Goal: Task Accomplishment & Management: Manage account settings

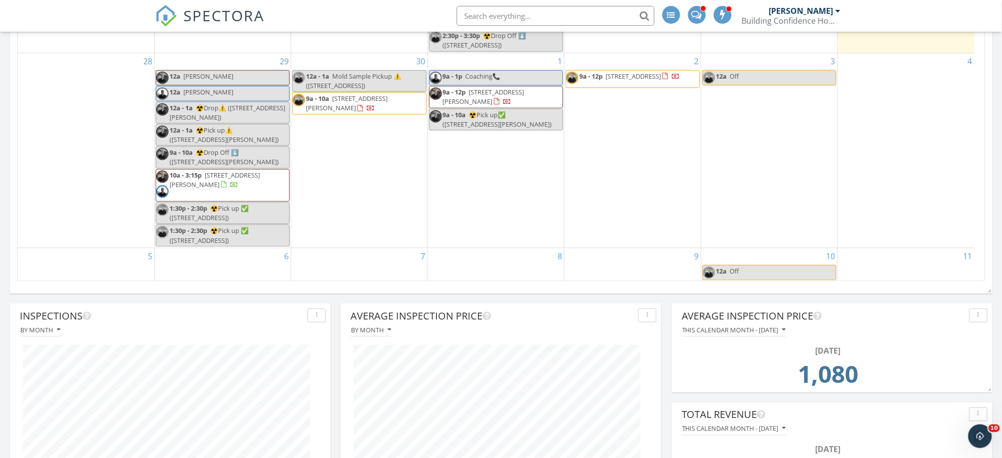
scroll to position [178, 0]
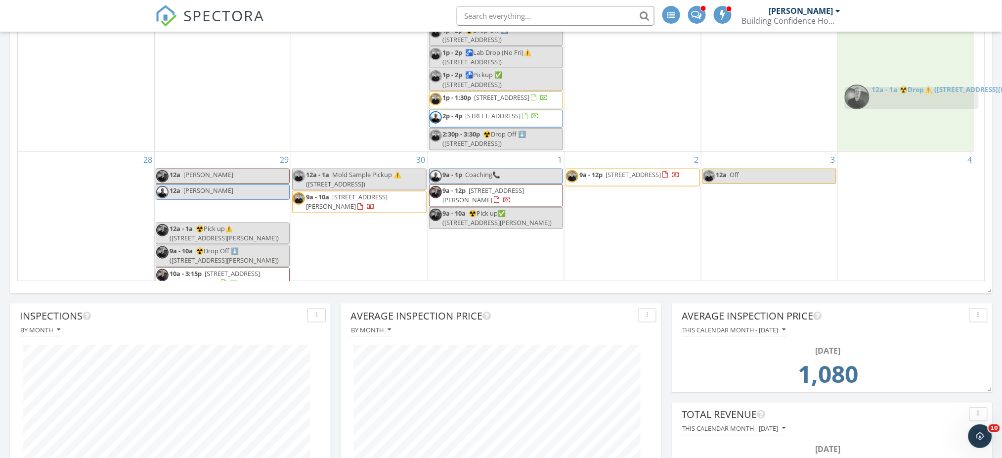
drag, startPoint x: 189, startPoint y: 219, endPoint x: 878, endPoint y: 97, distance: 699.7
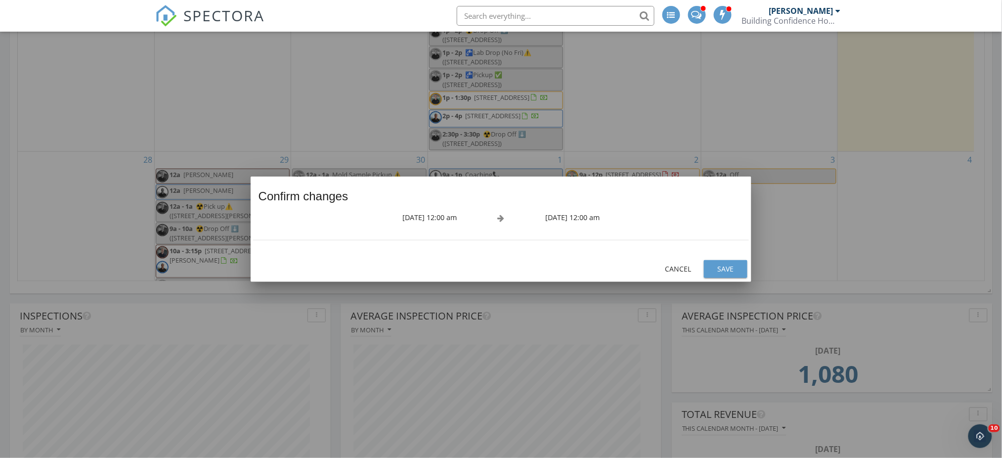
click at [729, 267] on div "Save" at bounding box center [726, 268] width 28 height 10
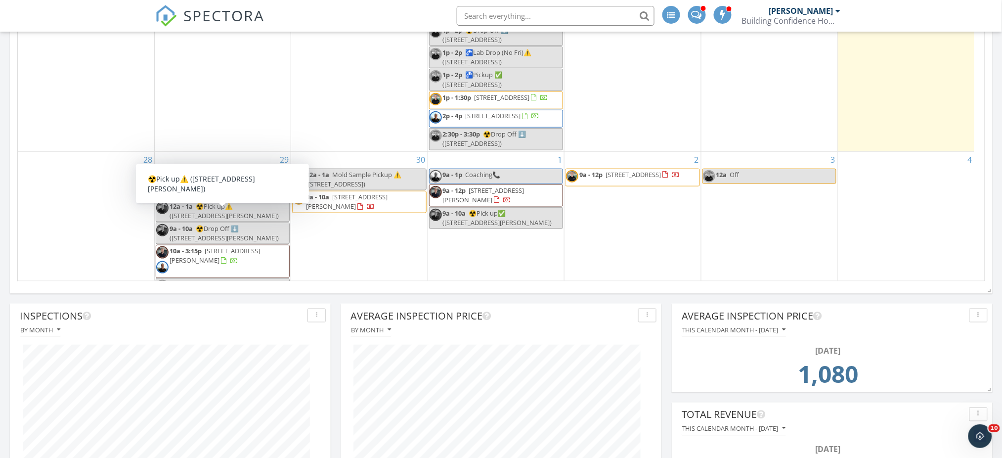
scroll to position [266, 0]
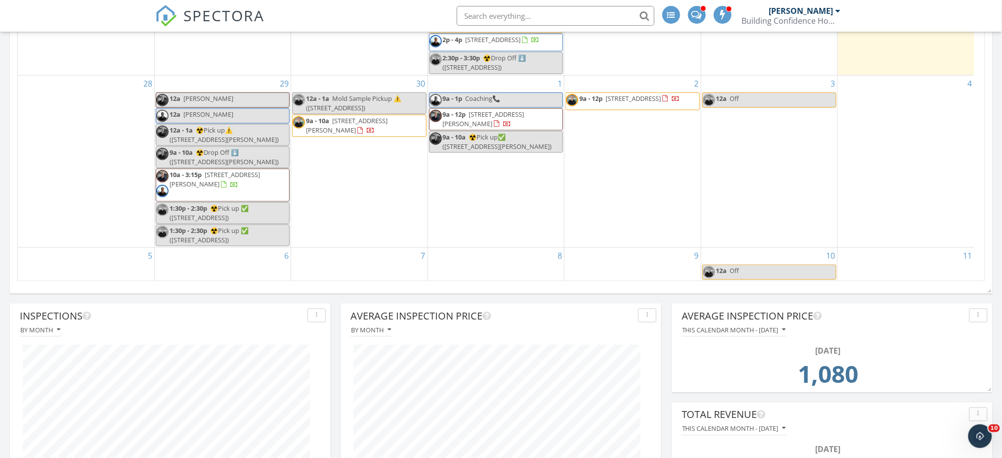
click at [193, 130] on span "12a - 1a" at bounding box center [181, 130] width 23 height 9
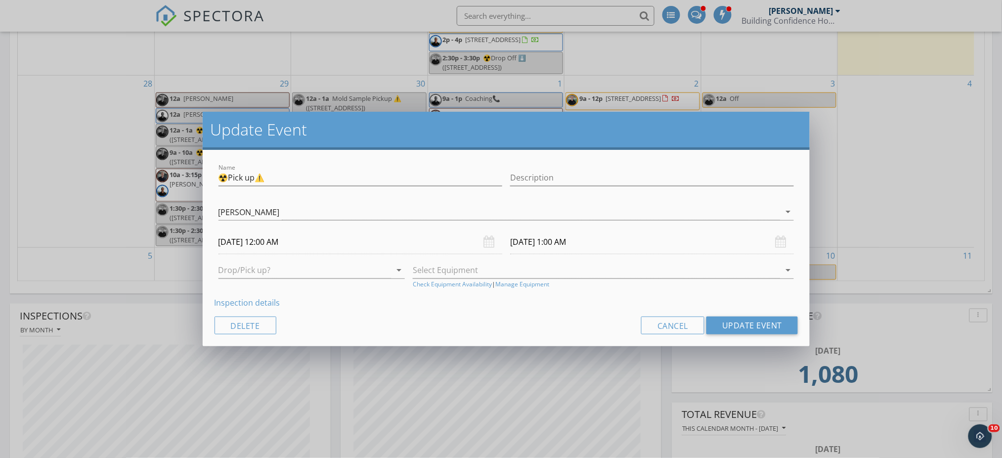
click at [272, 241] on input "09/29/2025 12:00 AM" at bounding box center [360, 242] width 284 height 24
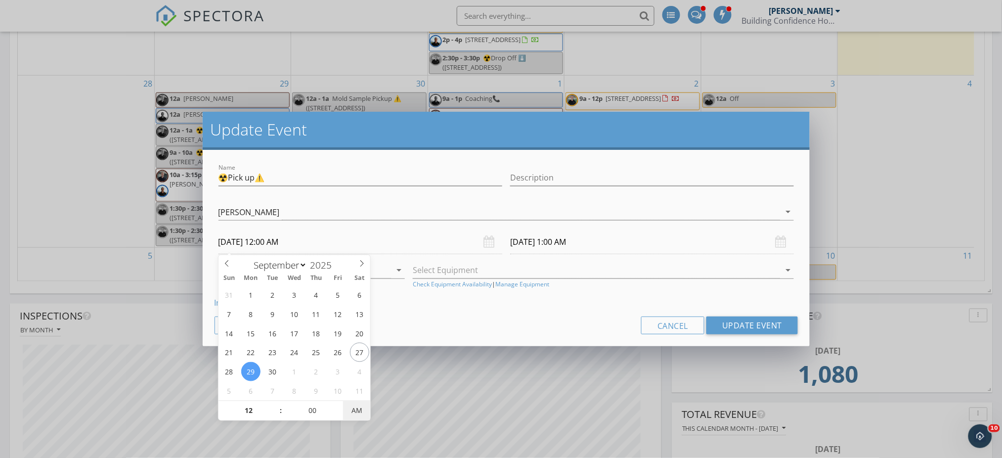
type input "09/29/2025 12:00 PM"
type input "09/29/2025 1:00 PM"
click at [360, 411] on span "AM" at bounding box center [356, 411] width 27 height 20
click at [478, 327] on div "Cancel Update Event" at bounding box center [506, 325] width 584 height 18
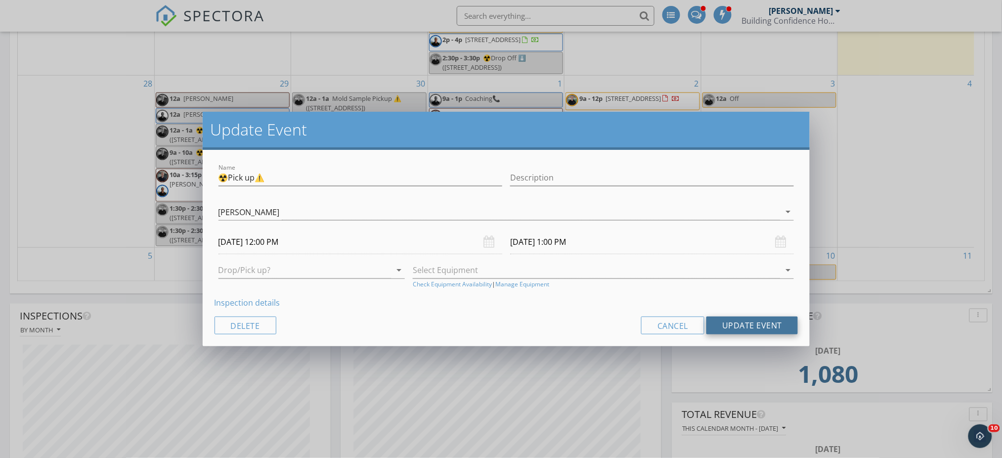
click at [739, 322] on button "Update Event" at bounding box center [751, 325] width 91 height 18
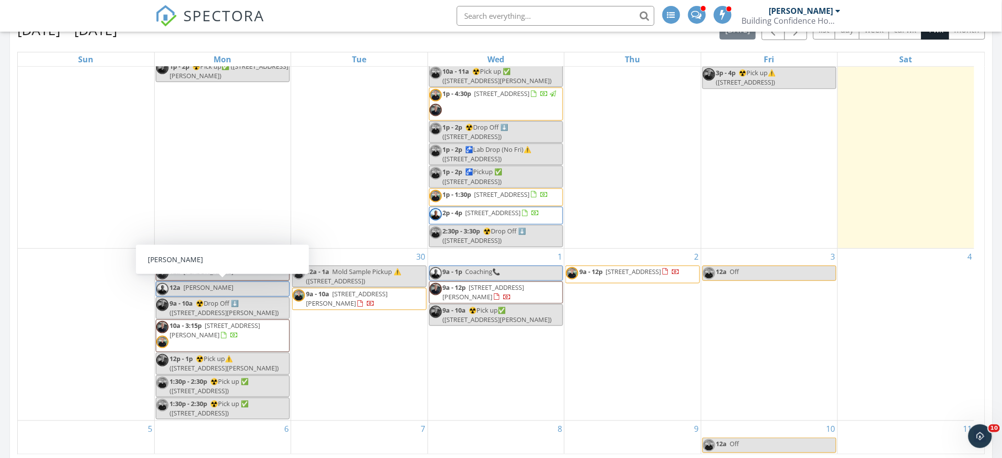
click at [208, 271] on span "Lindsey K" at bounding box center [208, 271] width 50 height 9
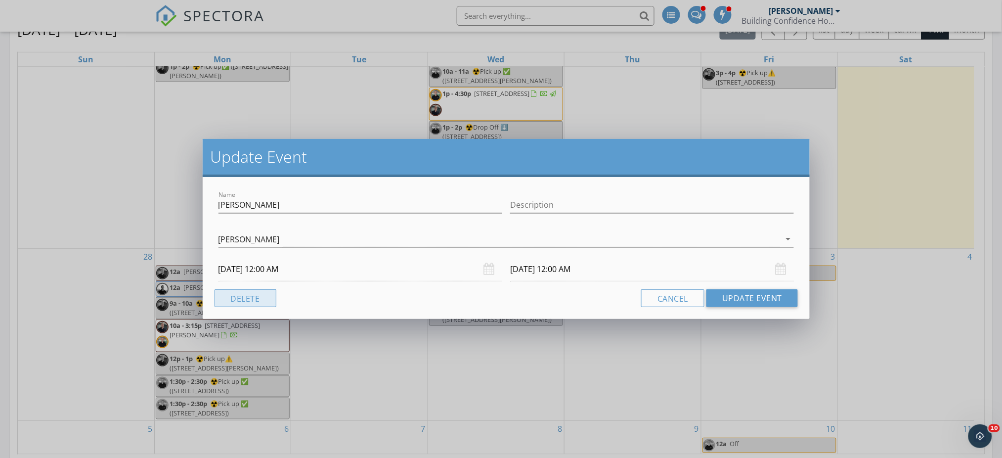
click at [255, 299] on button "Delete" at bounding box center [245, 298] width 62 height 18
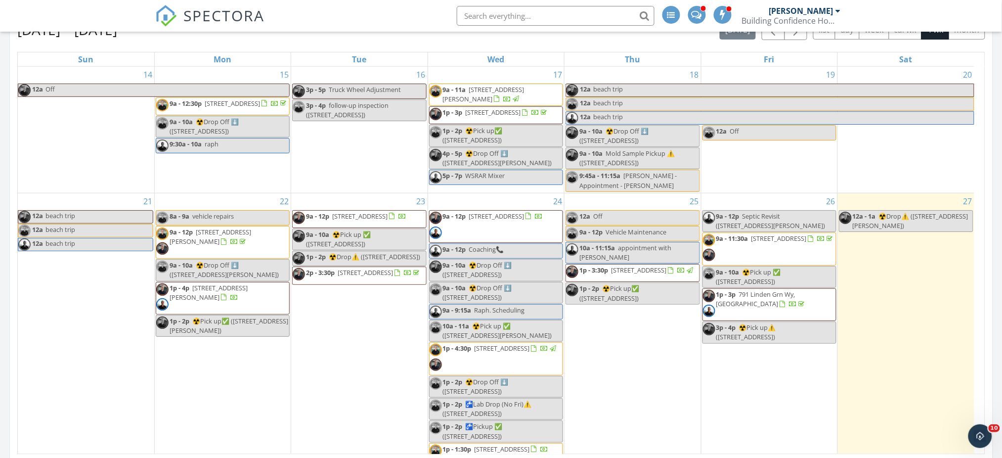
scroll to position [250, 0]
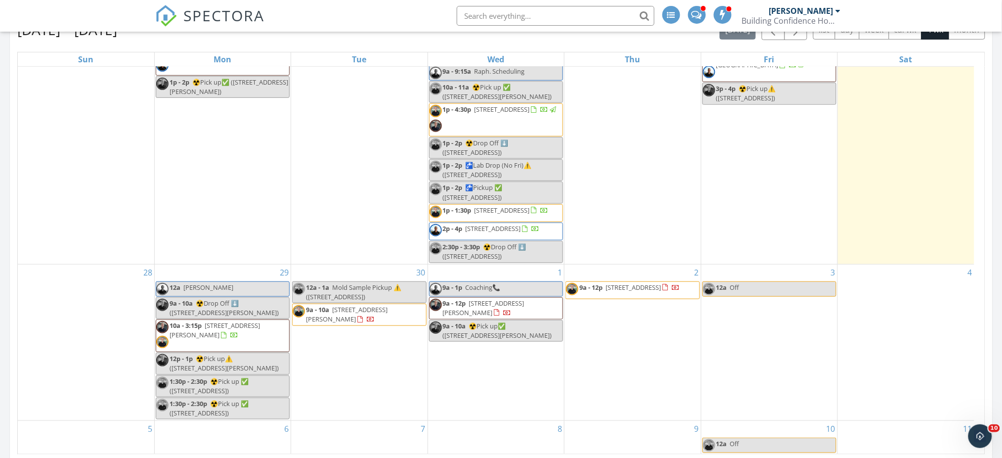
click at [213, 288] on link "12a Lindsey K" at bounding box center [223, 288] width 134 height 15
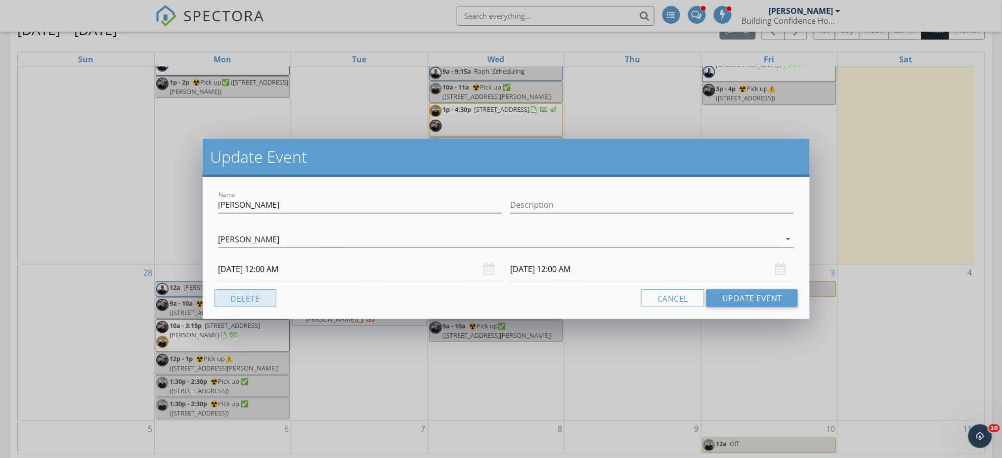
click at [253, 293] on button "Delete" at bounding box center [245, 298] width 62 height 18
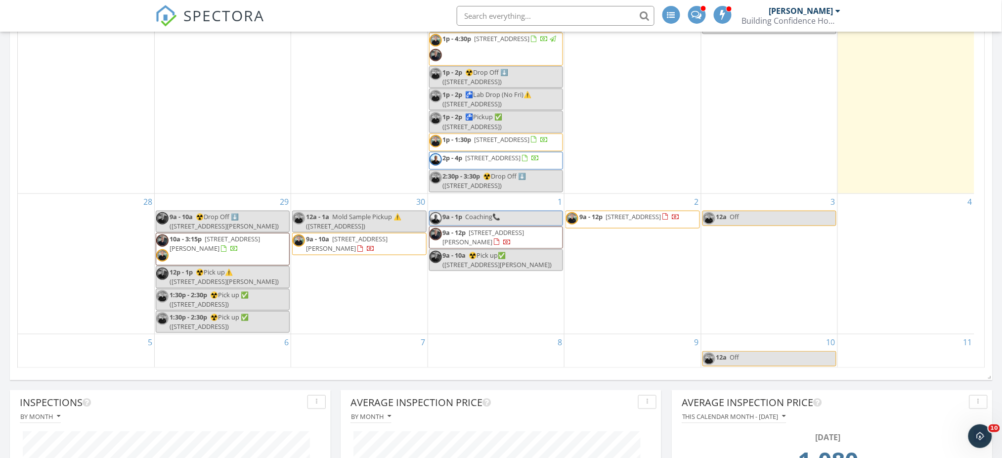
scroll to position [266, 0]
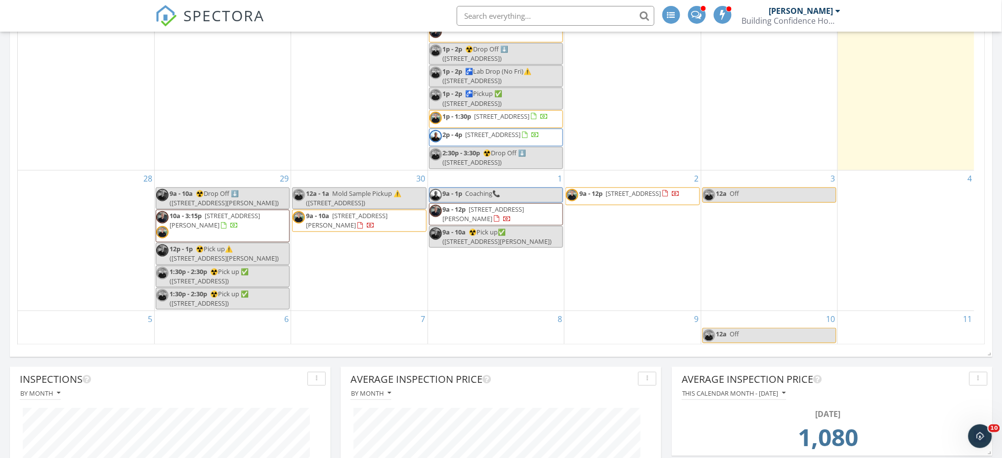
click at [259, 250] on span "☢️Pick up⚠️ (3660 Beroth Cir , Lewisville)" at bounding box center [224, 253] width 109 height 18
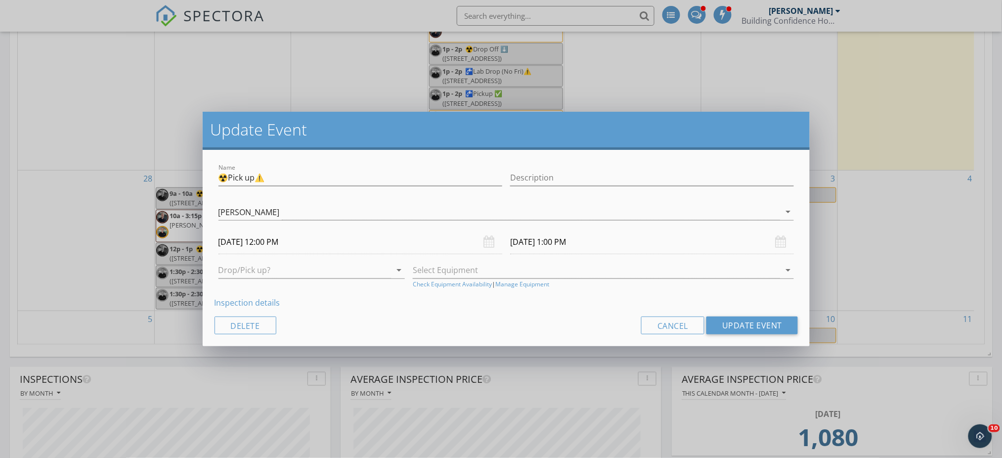
click at [279, 242] on input "09/29/2025 12:00 PM" at bounding box center [360, 242] width 284 height 24
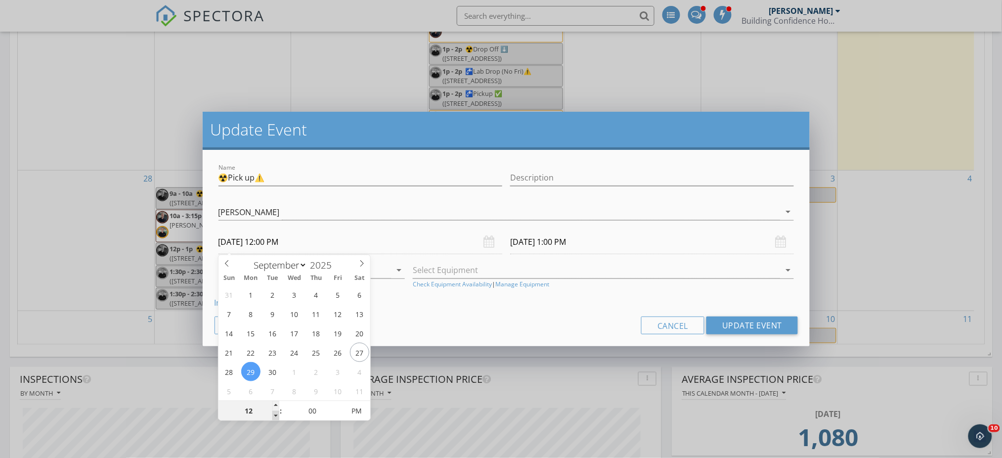
type input "11"
type input "09/29/2025 11:00 AM"
click at [278, 416] on span at bounding box center [275, 416] width 7 height 10
type input "10"
type input "09/29/2025 10:00 AM"
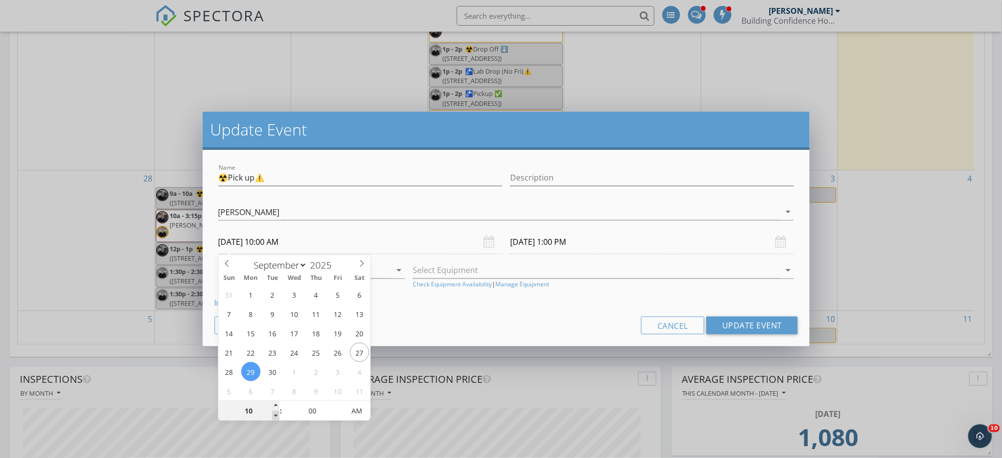
click at [278, 416] on span at bounding box center [275, 416] width 7 height 10
type input "09/29/2025 11:00 AM"
drag, startPoint x: 454, startPoint y: 312, endPoint x: 467, endPoint y: 312, distance: 12.8
click at [455, 312] on div "Name ☢️Pick up⚠️ Description Evan Treu Mark Berardelli Vincent Berardelli Evan …" at bounding box center [506, 248] width 607 height 196
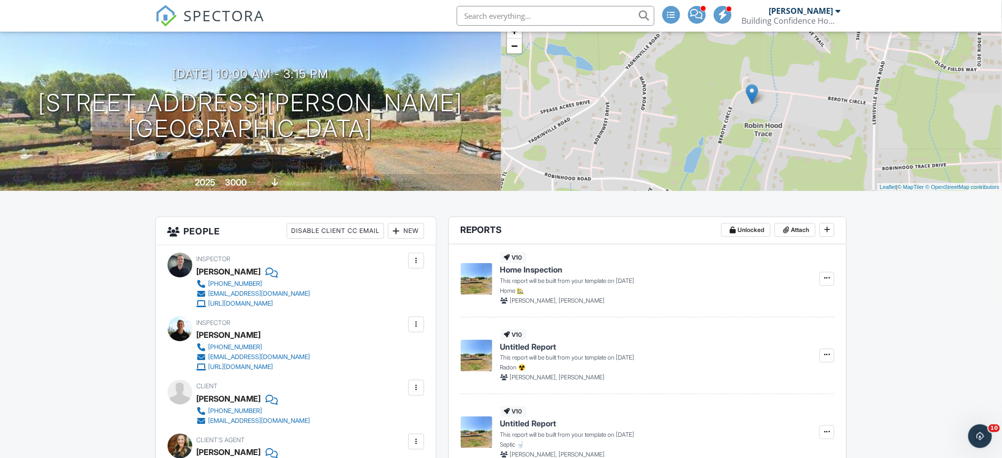
scroll to position [219, 0]
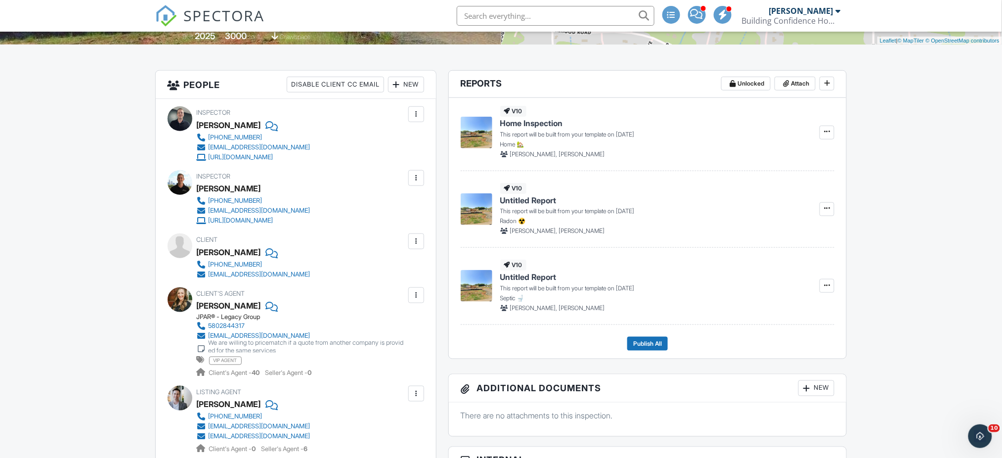
click at [212, 251] on div "[PERSON_NAME]" at bounding box center [229, 252] width 64 height 15
drag, startPoint x: 212, startPoint y: 251, endPoint x: 238, endPoint y: 245, distance: 25.8
click at [238, 245] on div "[PERSON_NAME]" at bounding box center [229, 252] width 64 height 15
copy div "[PERSON_NAME]"
click at [407, 85] on div "New" at bounding box center [406, 85] width 36 height 16
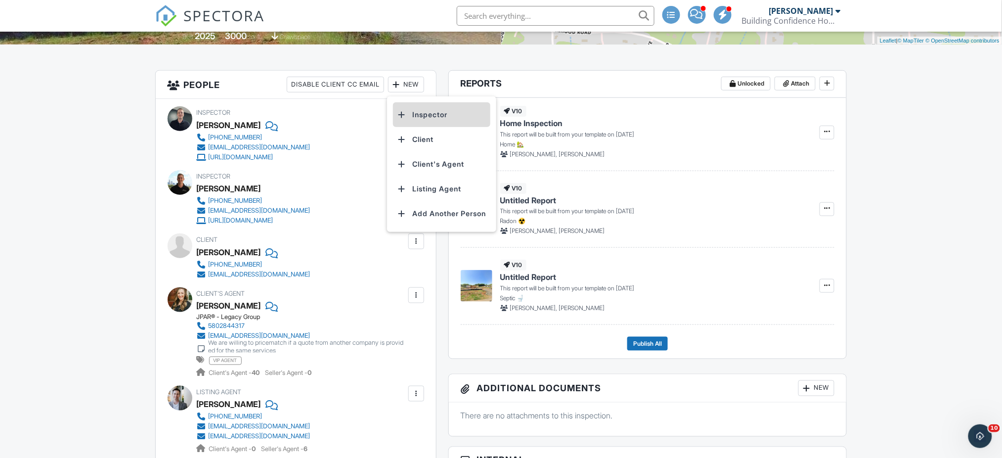
click at [435, 116] on li "Inspector" at bounding box center [441, 114] width 97 height 25
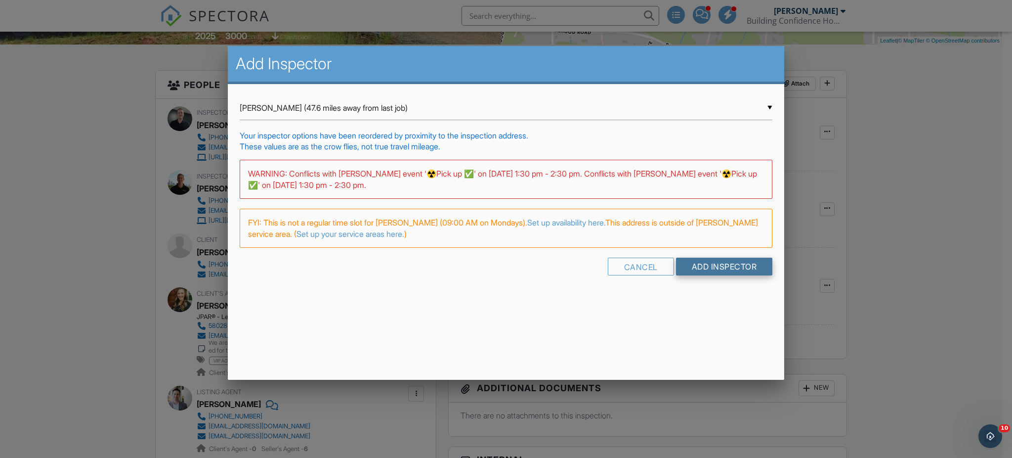
click at [709, 266] on input "Add Inspector" at bounding box center [724, 266] width 97 height 18
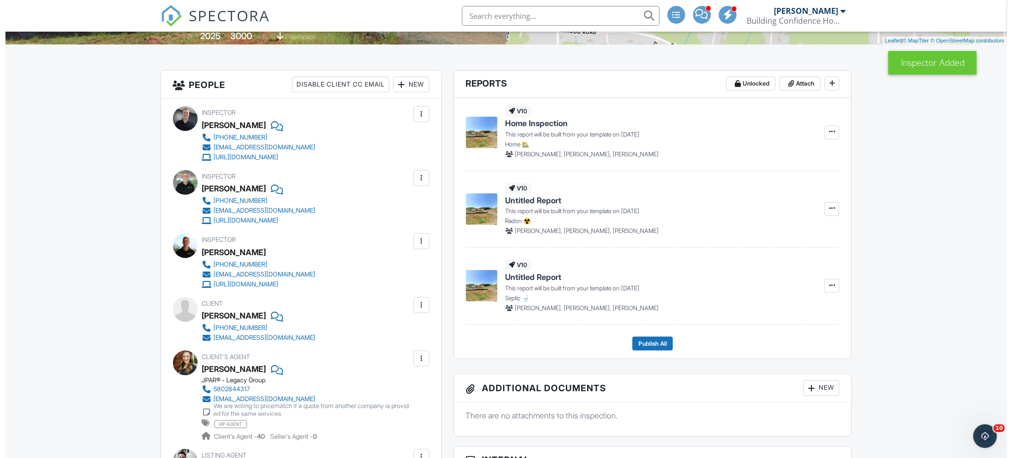
scroll to position [329, 0]
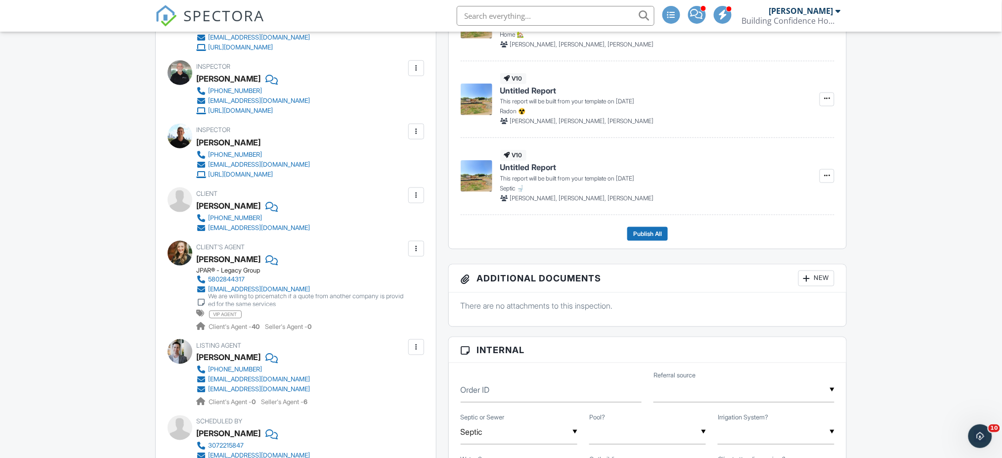
click at [420, 131] on div at bounding box center [416, 132] width 10 height 10
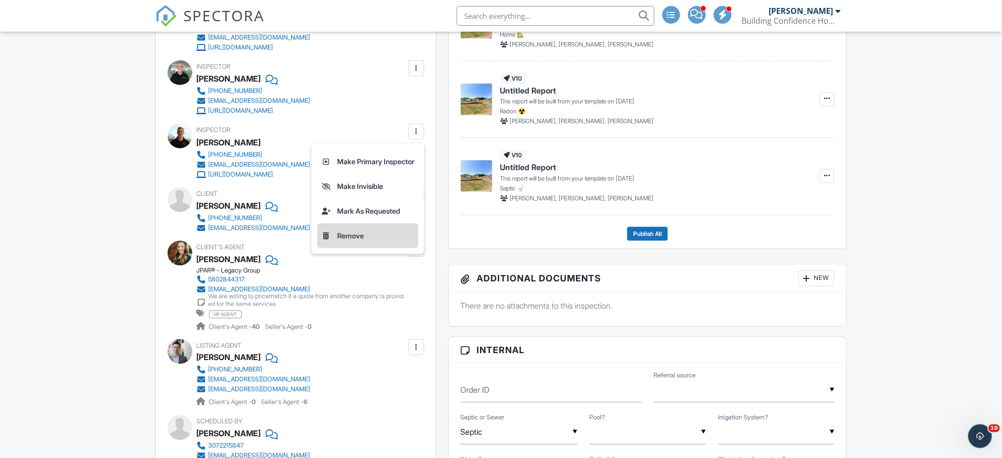
click at [363, 237] on li "Remove" at bounding box center [367, 235] width 101 height 25
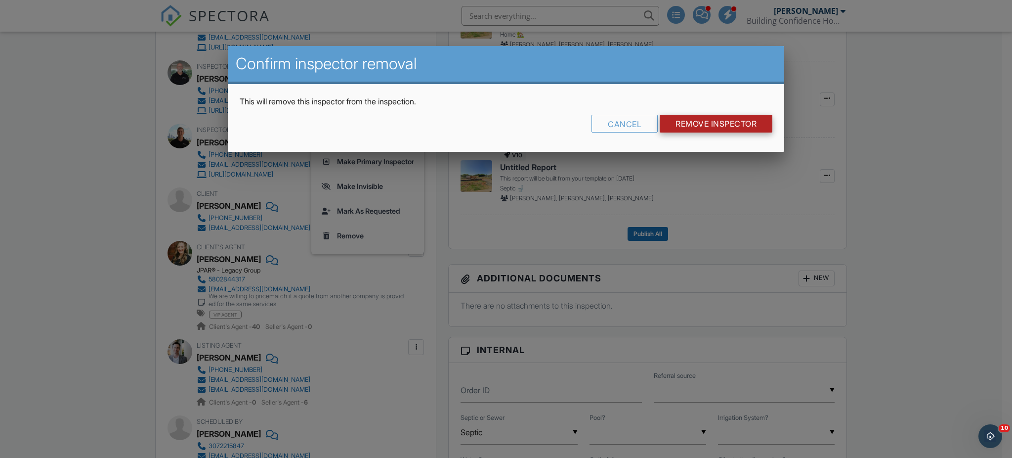
click at [692, 118] on input "Remove Inspector" at bounding box center [716, 124] width 113 height 18
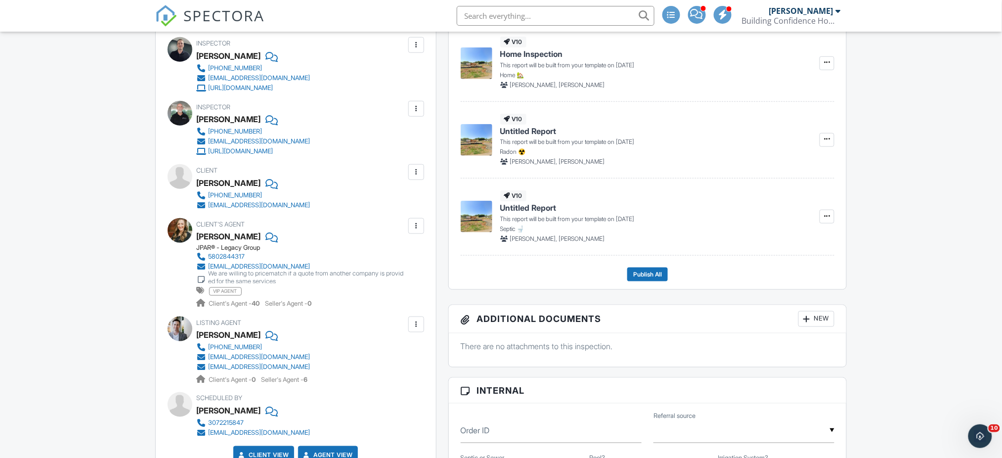
scroll to position [179, 0]
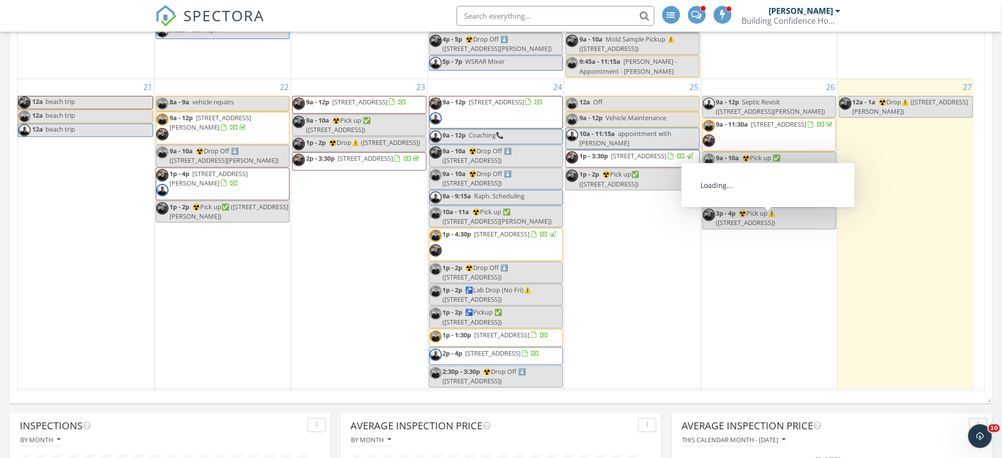
scroll to position [14, 0]
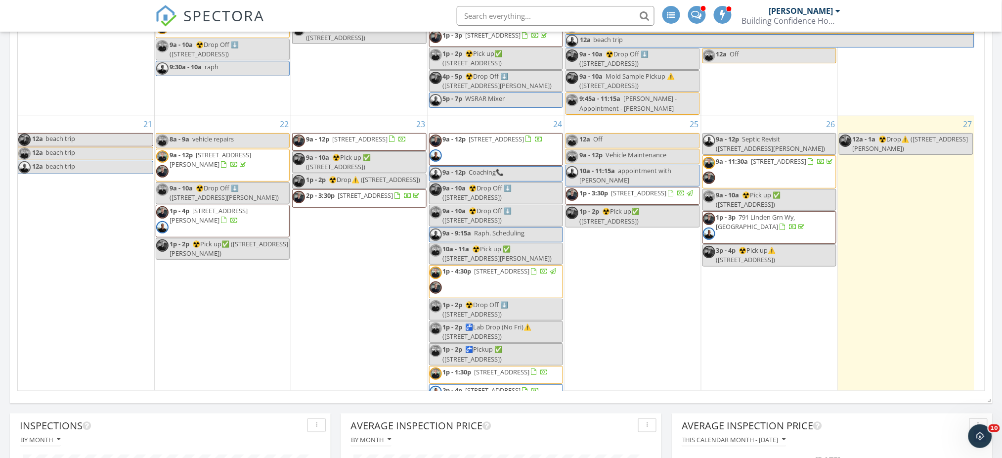
drag, startPoint x: 887, startPoint y: 129, endPoint x: 882, endPoint y: 140, distance: 11.7
click at [882, 140] on span "☢️Drop⚠️ (3660 Beroth Cir , Lewisville)" at bounding box center [910, 143] width 116 height 18
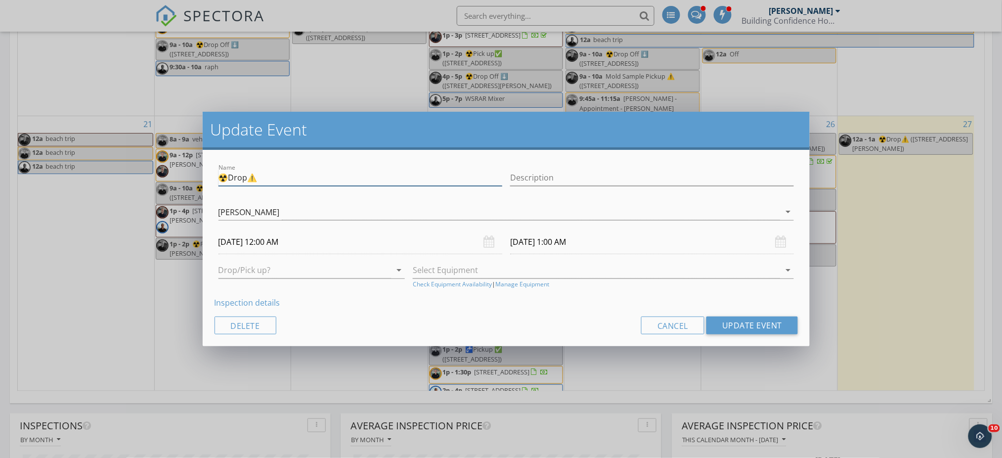
click at [276, 176] on input "☢️Drop⚠️" at bounding box center [360, 178] width 284 height 16
drag, startPoint x: 271, startPoint y: 180, endPoint x: 262, endPoint y: 170, distance: 13.6
click at [262, 170] on input "☢️Drop" at bounding box center [360, 178] width 284 height 16
type input "☢️Drop Off ✅"
click at [277, 204] on div "[PERSON_NAME]" at bounding box center [499, 212] width 562 height 16
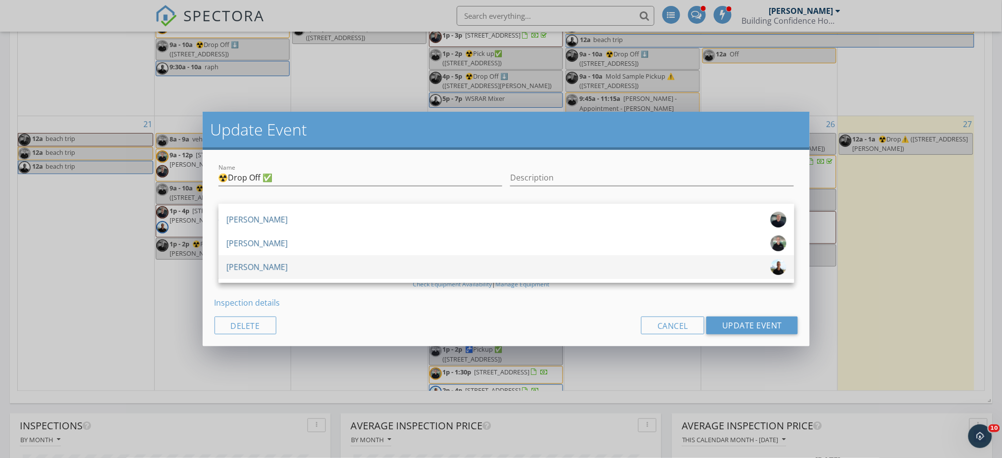
click at [271, 263] on div "[PERSON_NAME]" at bounding box center [256, 267] width 61 height 16
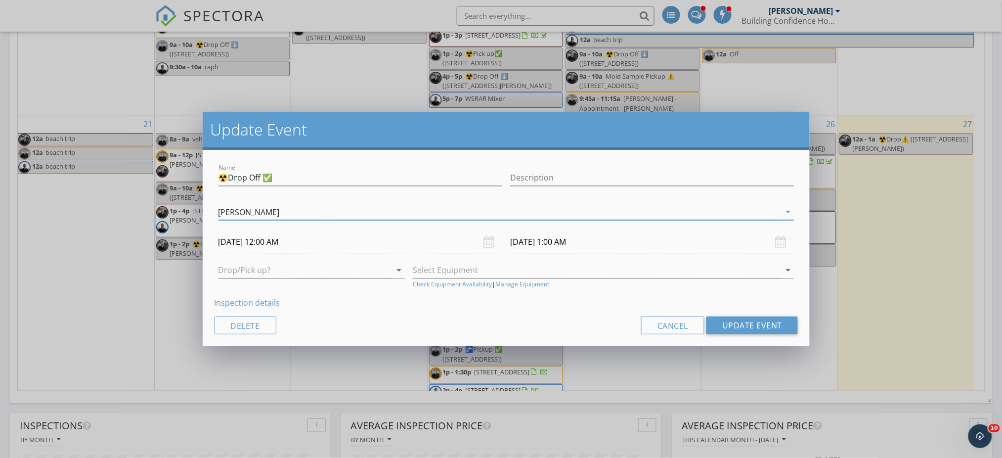
click at [285, 244] on input "[DATE] 12:00 AM" at bounding box center [360, 242] width 284 height 24
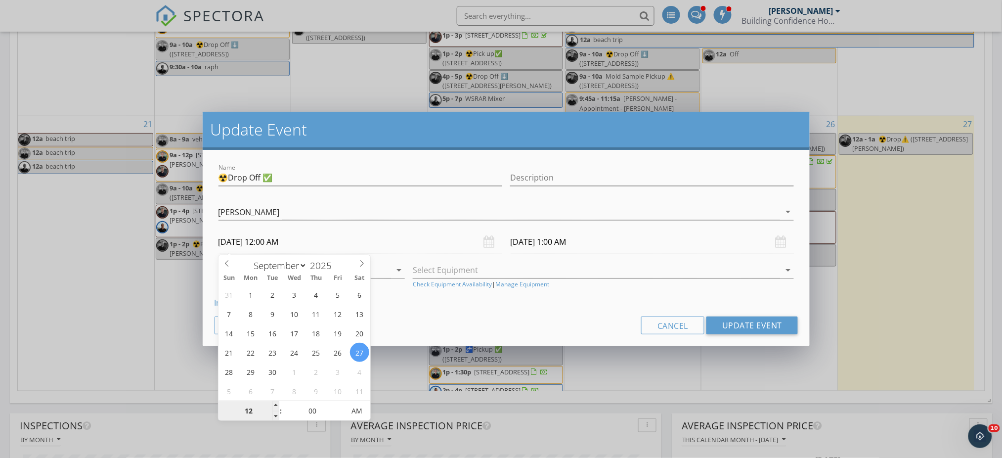
click at [253, 407] on input "12" at bounding box center [248, 411] width 61 height 20
type input "08"
type input "09/27/2025 8:00 AM"
click at [429, 305] on div "Inspection details" at bounding box center [506, 303] width 584 height 12
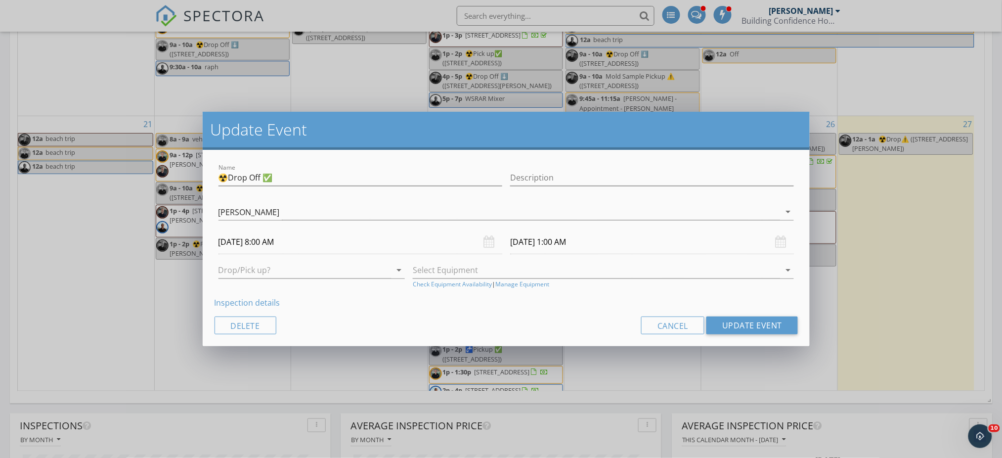
type input "09/27/2025 9:00 AM"
click at [758, 321] on button "Update Event" at bounding box center [751, 325] width 91 height 18
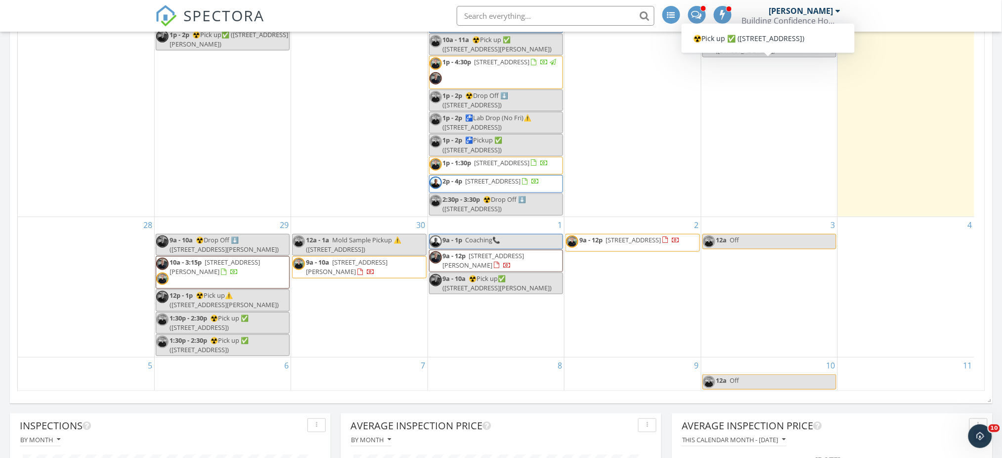
scroll to position [234, 0]
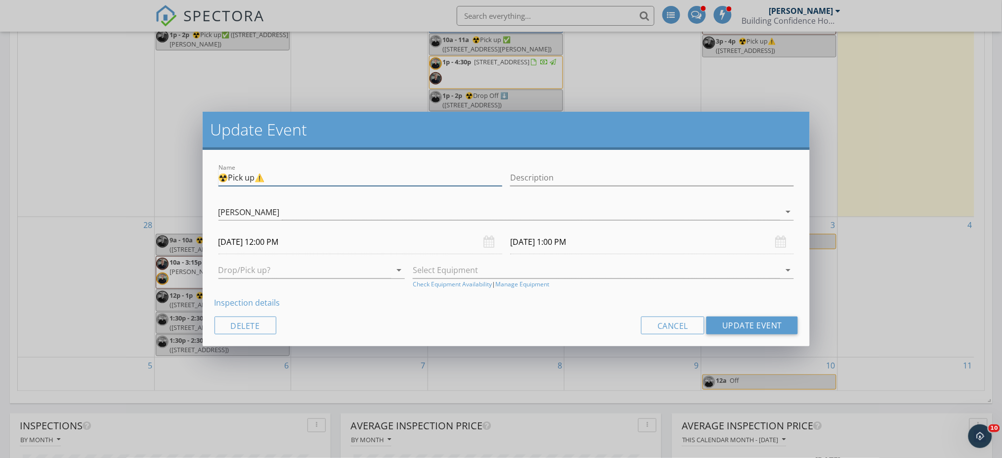
click at [270, 178] on input "☢️Pick up⚠️" at bounding box center [360, 178] width 284 height 16
click at [270, 178] on input "☢️Pick up" at bounding box center [360, 178] width 284 height 16
type input "☢️Pick up ✅"
click at [303, 235] on input "09/29/2025 12:00 PM" at bounding box center [360, 242] width 284 height 24
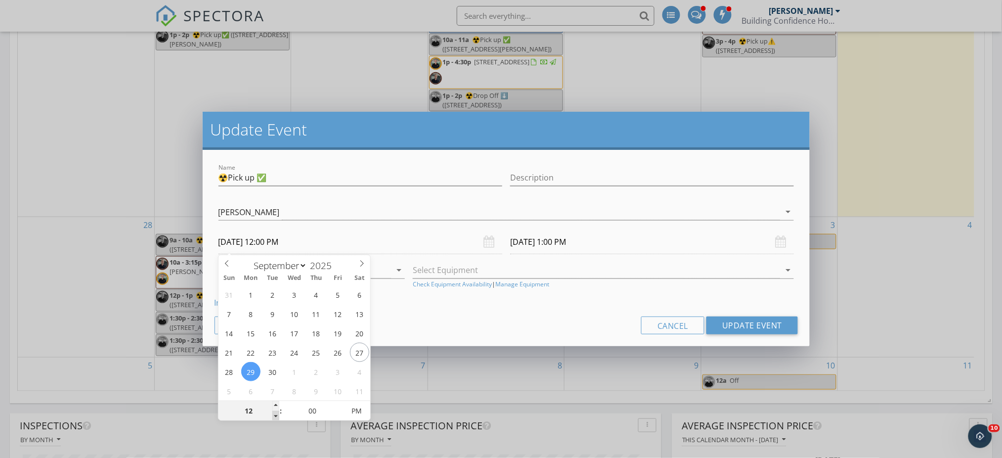
type input "11"
type input "09/29/2025 11:00 AM"
click at [274, 415] on span at bounding box center [275, 416] width 7 height 10
type input "10"
type input "09/29/2025 10:00 AM"
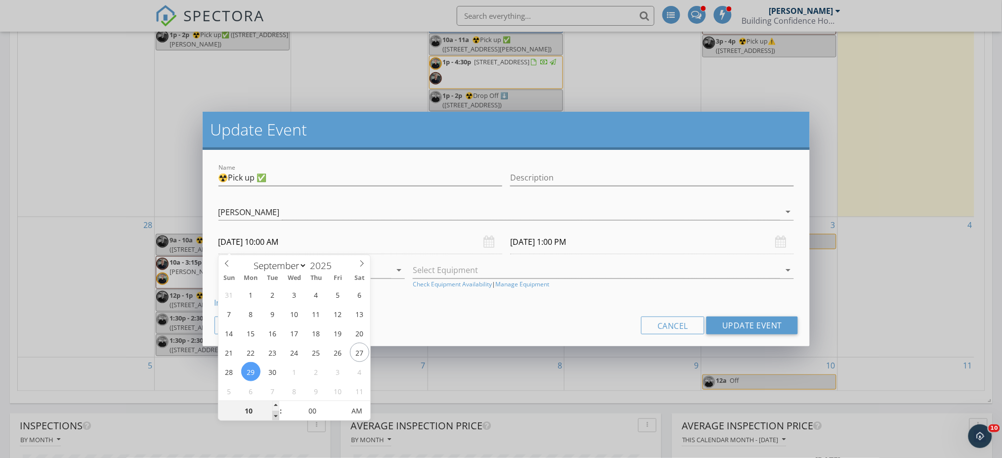
click at [274, 415] on span at bounding box center [275, 416] width 7 height 10
type input "09/29/2025 11:00 AM"
click at [444, 321] on div "Cancel Update Event" at bounding box center [506, 325] width 584 height 18
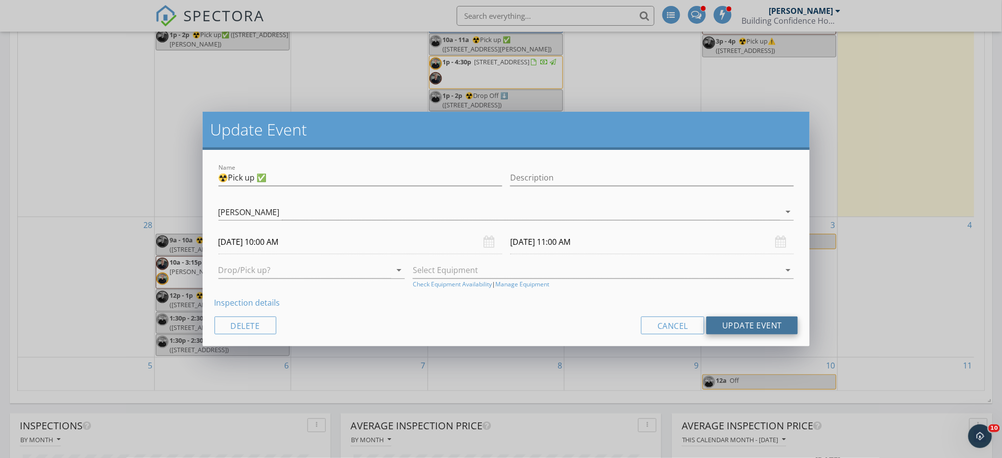
click at [749, 324] on button "Update Event" at bounding box center [751, 325] width 91 height 18
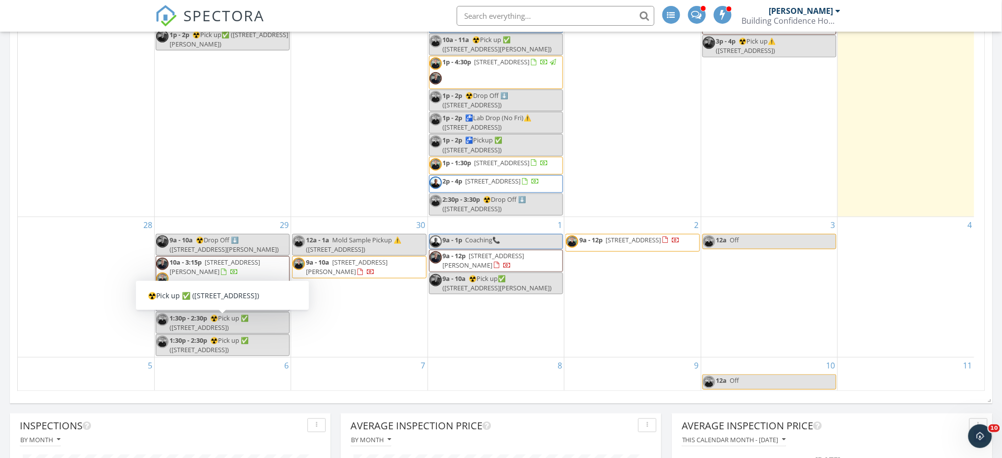
click at [244, 319] on span "☢️Pick up ✅ (131 Normandy Rd, Mooresville)" at bounding box center [209, 322] width 79 height 18
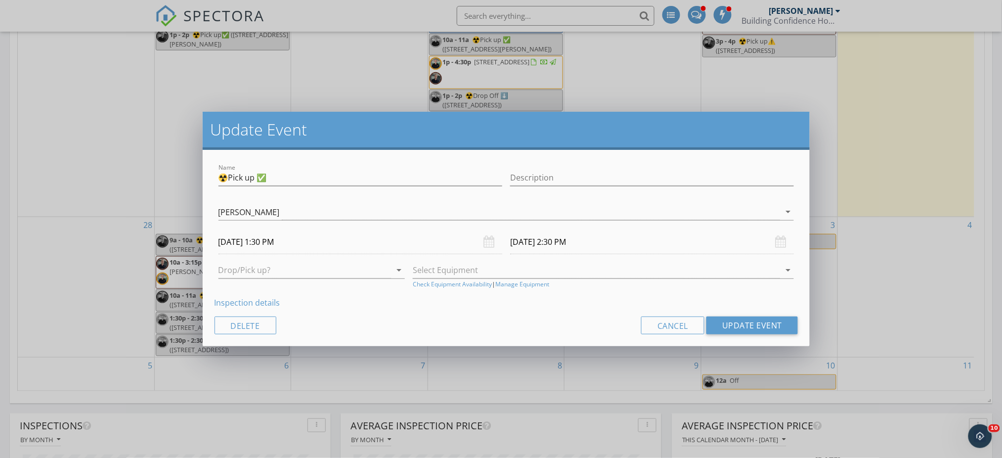
click at [270, 298] on link "Inspection details" at bounding box center [247, 302] width 66 height 11
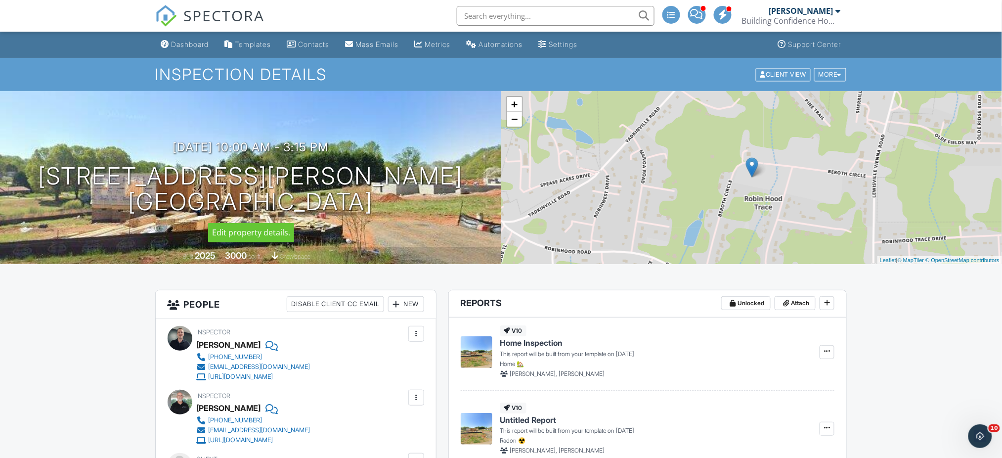
drag, startPoint x: 135, startPoint y: 171, endPoint x: 432, endPoint y: 195, distance: 298.4
click at [432, 195] on div "[DATE] 10:00 am - 3:15 pm [STREET_ADDRESS][PERSON_NAME] [GEOGRAPHIC_DATA], NC 2…" at bounding box center [250, 177] width 501 height 75
copy h1 "[STREET_ADDRESS][PERSON_NAME]"
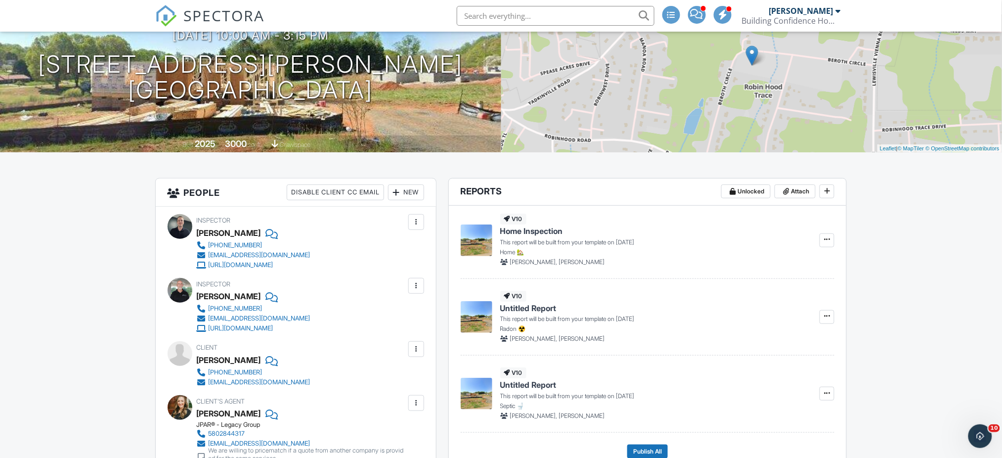
scroll to position [219, 0]
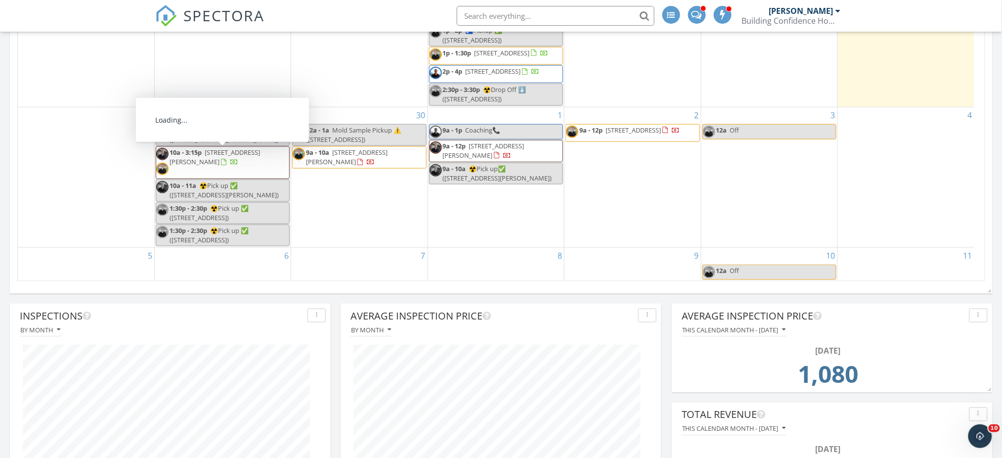
scroll to position [234, 0]
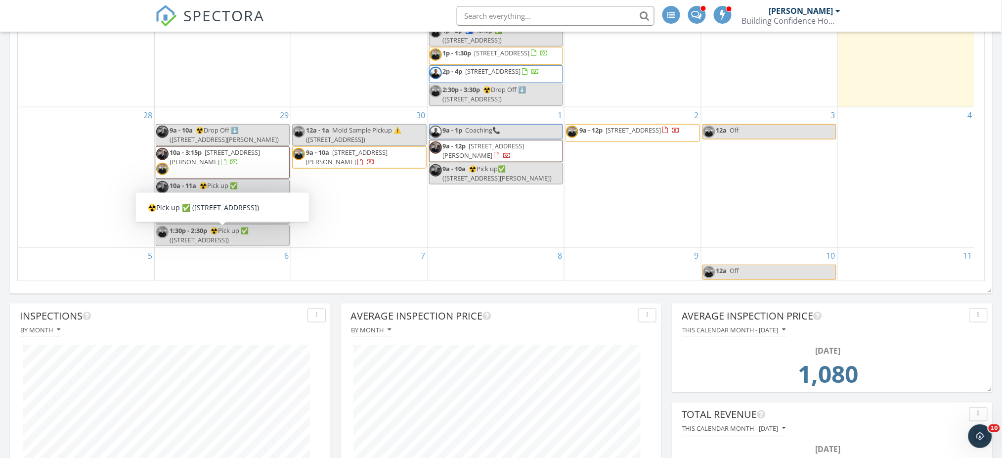
click at [247, 235] on span "☢️Pick up ✅ (684 Normandy Rd, Mooresville)" at bounding box center [209, 235] width 79 height 18
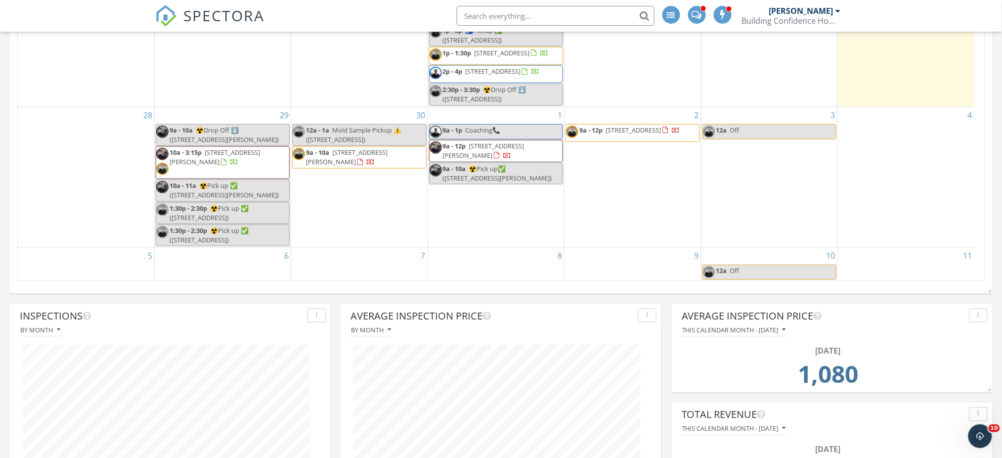
click at [126, 150] on div at bounding box center [501, 229] width 1002 height 458
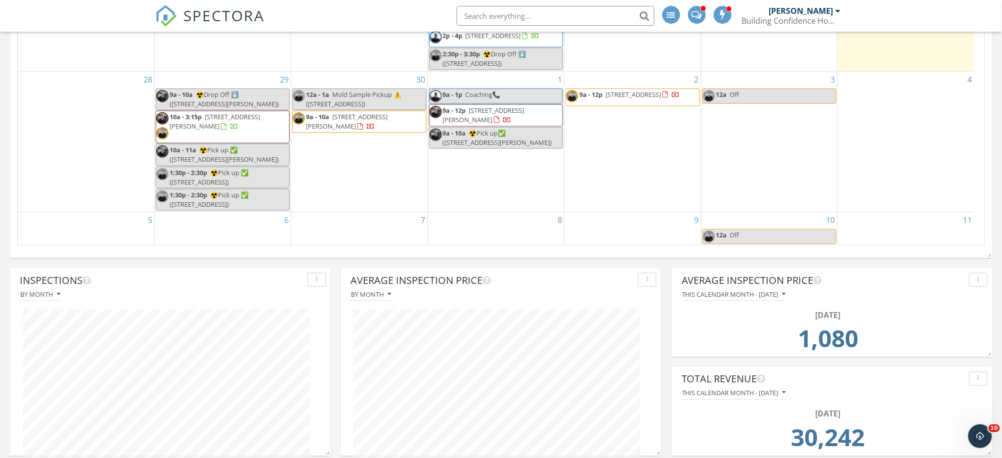
scroll to position [329, 0]
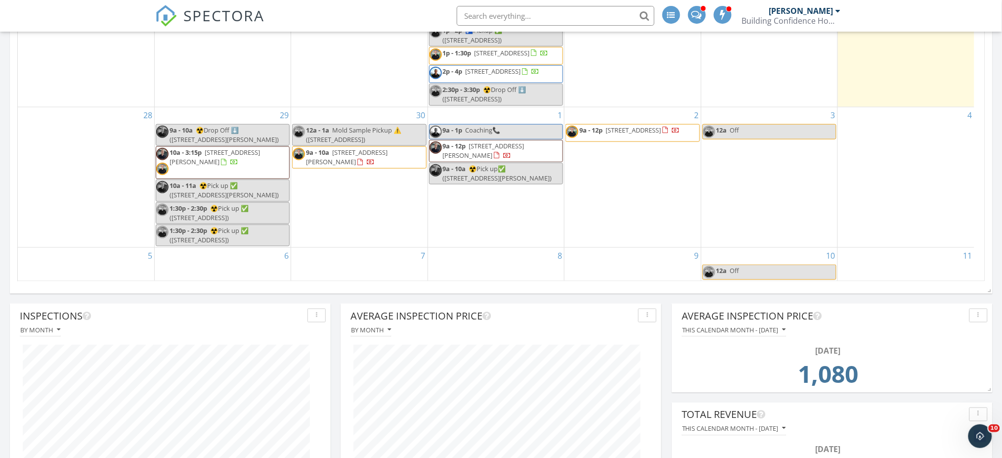
click at [194, 210] on span "1:30p - 2:30p" at bounding box center [189, 208] width 38 height 9
select select "8"
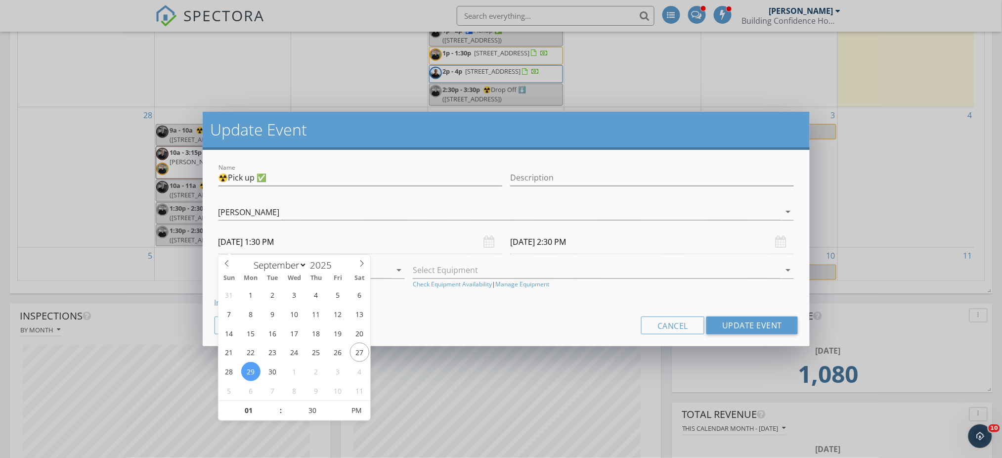
click at [292, 246] on input "09/29/2025 1:30 PM" at bounding box center [360, 242] width 284 height 24
type input "12"
type input "09/29/2025 12:30 PM"
click at [274, 415] on span at bounding box center [275, 416] width 7 height 10
type input "11"
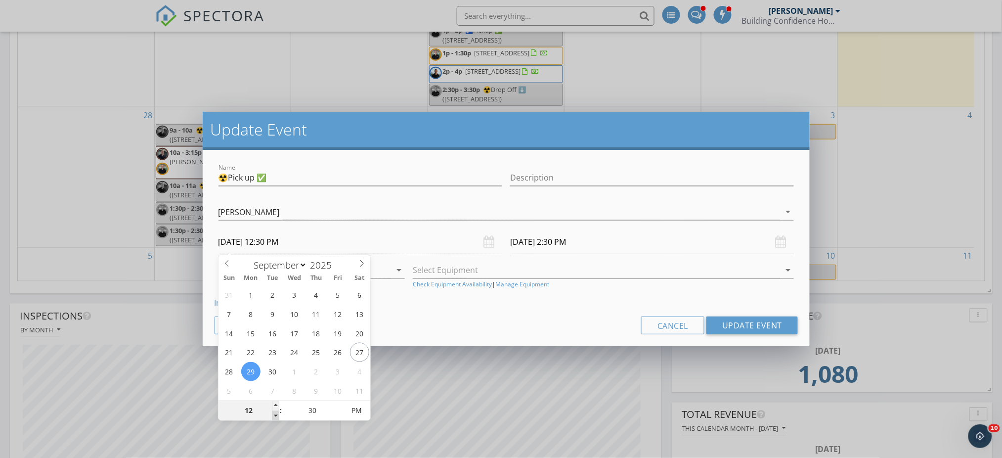
type input "09/29/2025 11:30 AM"
click at [274, 415] on span at bounding box center [275, 416] width 7 height 10
type input "10"
type input "09/29/2025 10:30 AM"
click at [274, 415] on span at bounding box center [275, 416] width 7 height 10
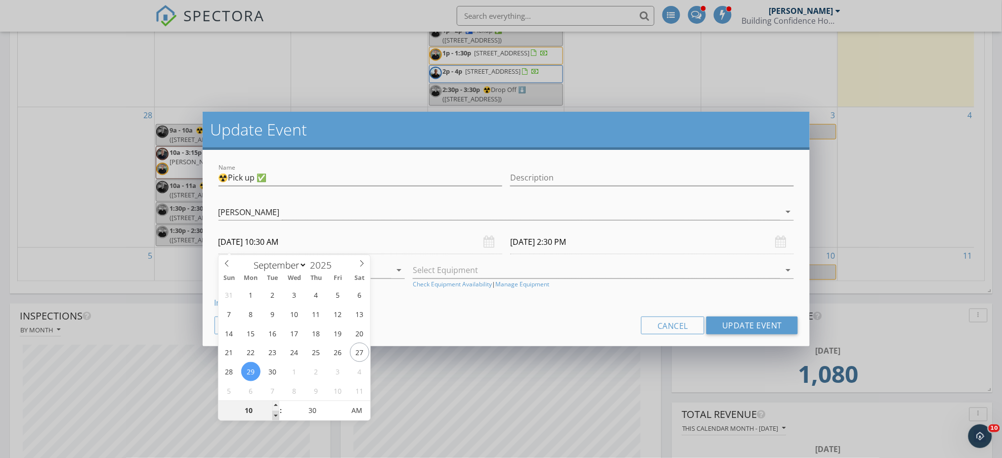
type input "09"
type input "09/29/2025 9:30 AM"
click at [274, 415] on span at bounding box center [275, 416] width 7 height 10
type input "09/29/2025 10:30 AM"
type input "08"
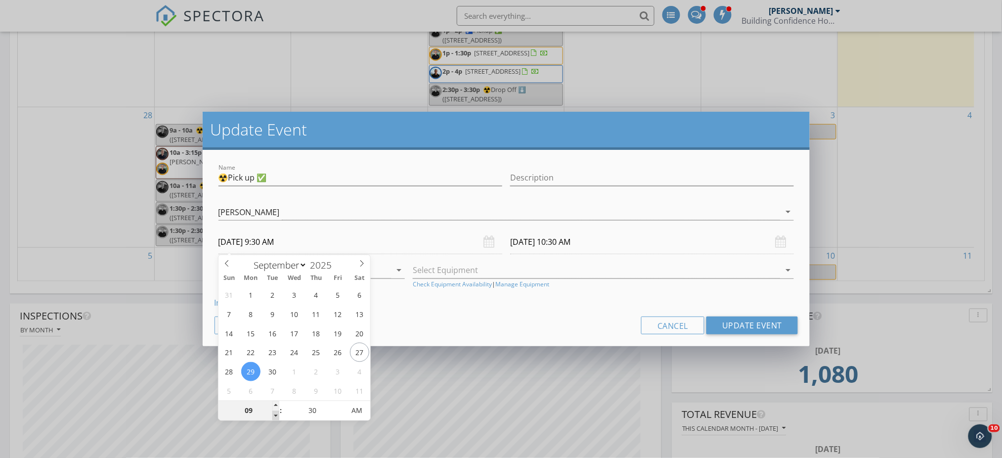
type input "09/29/2025 8:30 AM"
click at [274, 414] on span at bounding box center [275, 416] width 7 height 10
type input "09/29/2025 9:30 AM"
click at [440, 321] on div "Cancel Update Event" at bounding box center [506, 325] width 584 height 18
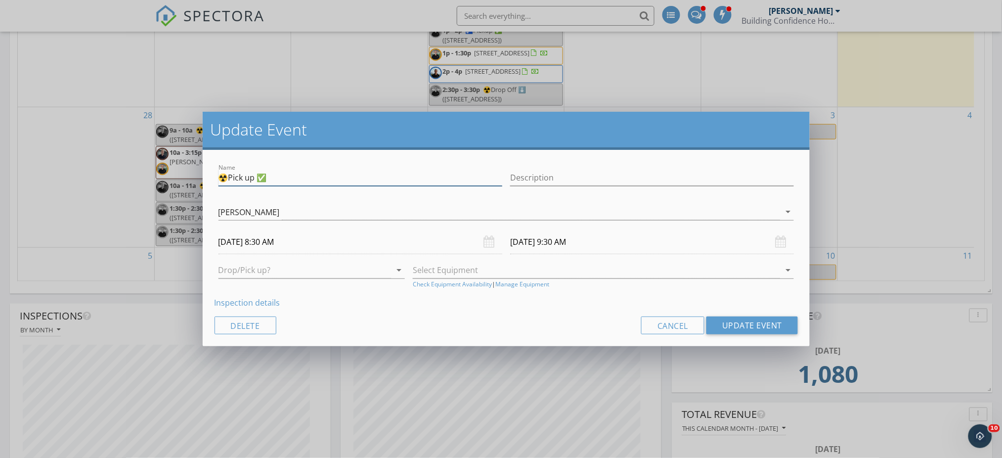
click at [310, 180] on input "☢️Pick up ✅" at bounding box center [360, 178] width 284 height 16
click at [281, 179] on input "☢️Pick up" at bounding box center [360, 178] width 284 height 16
type input "☢️Pick up ⚠️"
click at [735, 322] on button "Update Event" at bounding box center [751, 325] width 91 height 18
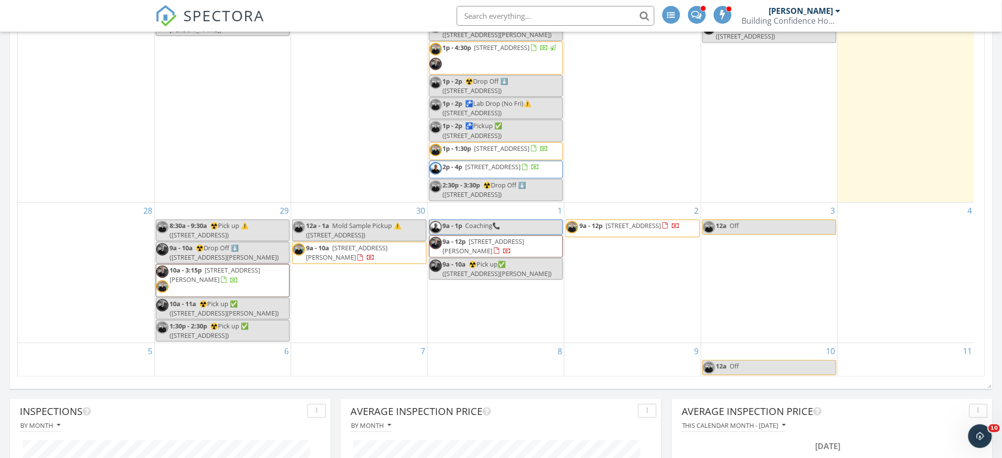
scroll to position [234, 0]
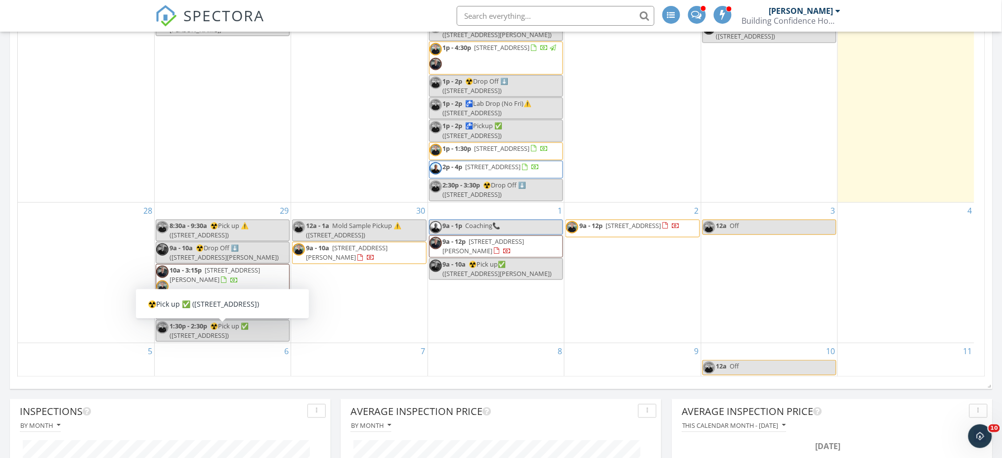
click at [247, 331] on span "☢️Pick up ✅ ([STREET_ADDRESS])" at bounding box center [209, 330] width 79 height 18
select select "8"
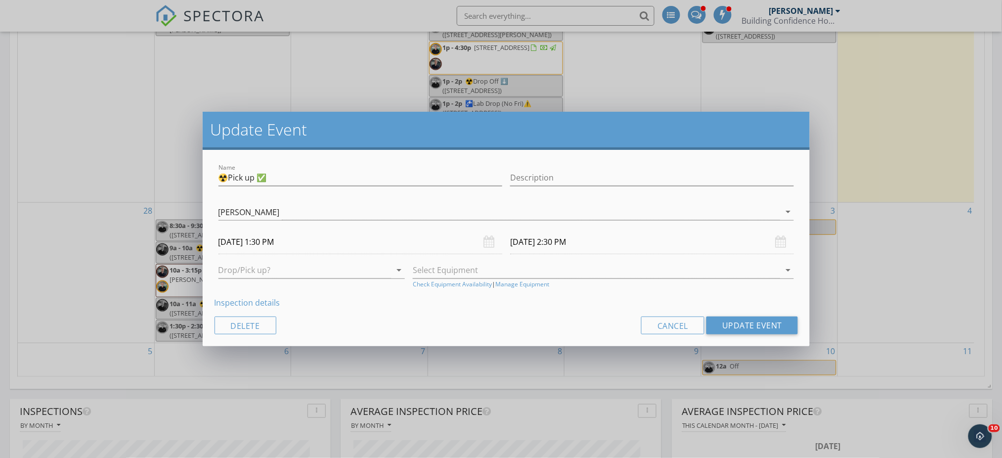
click at [286, 241] on input "09/29/2025 1:30 PM" at bounding box center [360, 242] width 284 height 24
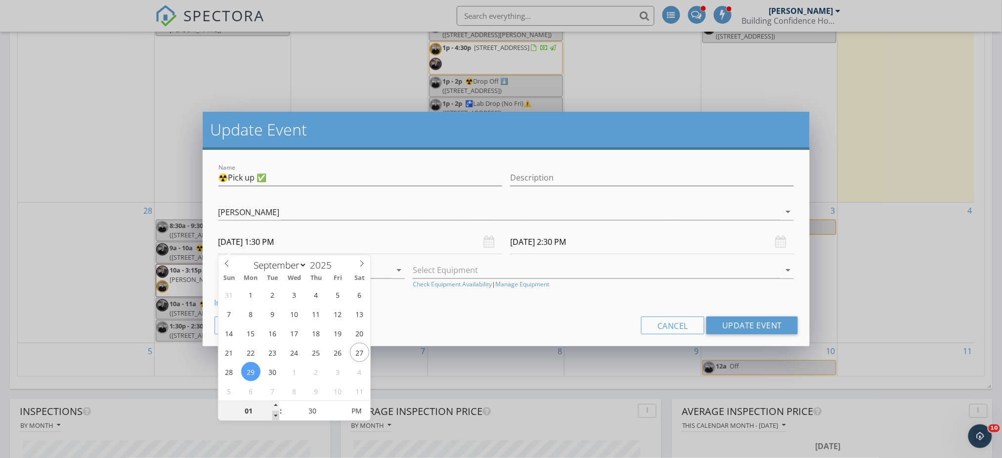
type input "12"
type input "09/29/2025 12:30 PM"
click at [273, 415] on span at bounding box center [275, 416] width 7 height 10
type input "11"
type input "09/29/2025 11:30 AM"
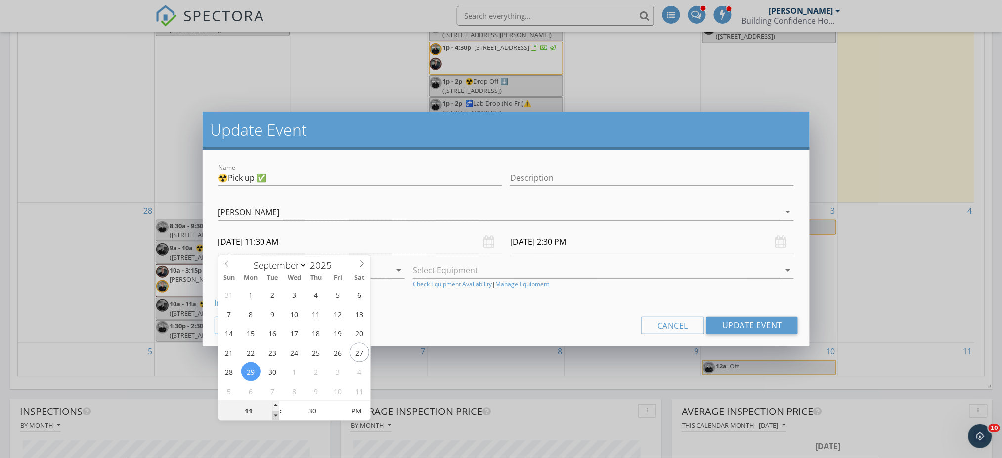
click at [273, 415] on span at bounding box center [275, 416] width 7 height 10
type input "10"
type input "09/29/2025 10:30 AM"
click at [273, 415] on span at bounding box center [275, 416] width 7 height 10
type input "09"
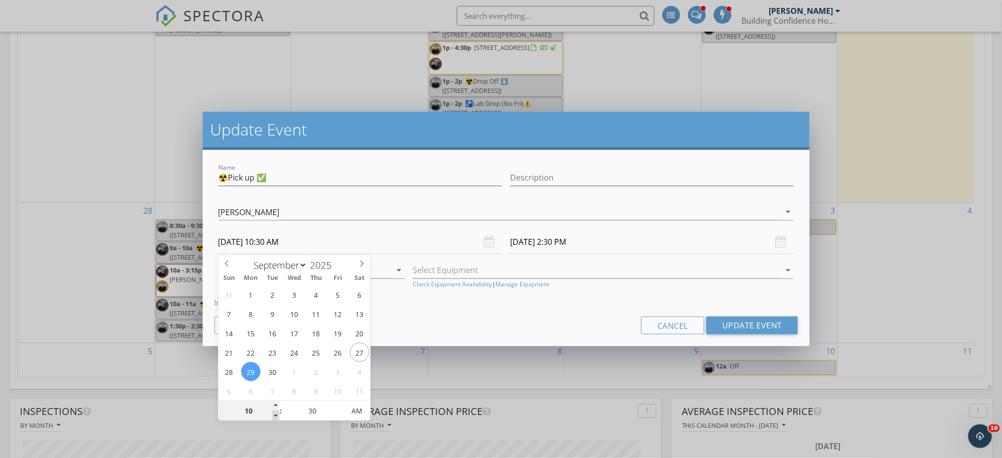
type input "09/29/2025 9:30 AM"
click at [273, 415] on span at bounding box center [275, 416] width 7 height 10
type input "09/29/2025 10:30 AM"
type input "08"
type input "09/29/2025 8:30 AM"
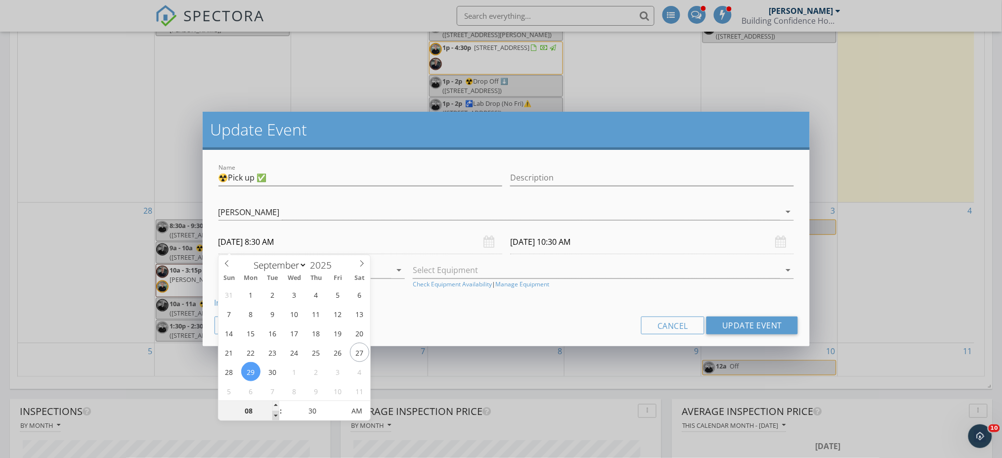
click at [273, 415] on span at bounding box center [275, 416] width 7 height 10
type input "09/29/2025 9:30 AM"
click at [314, 407] on input "30" at bounding box center [312, 411] width 61 height 20
type input "45"
type input "09/29/2025 8:45 AM"
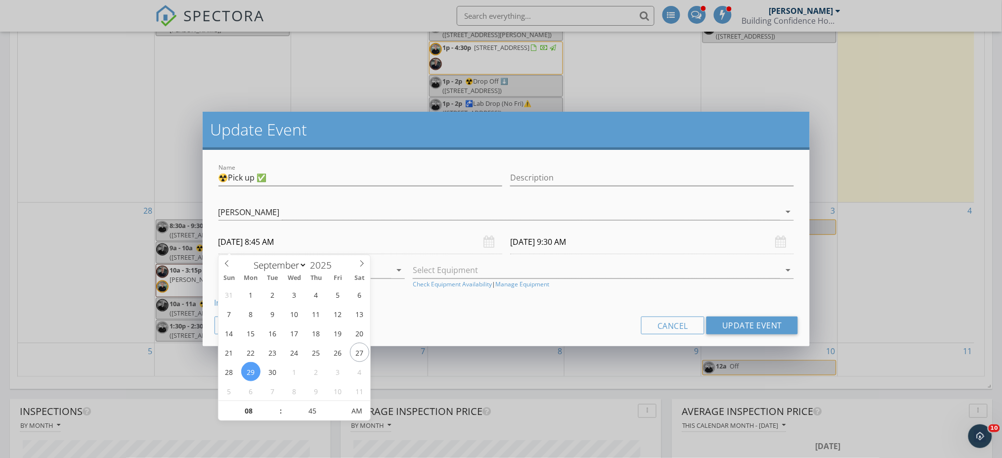
click at [411, 325] on div "Cancel Update Event" at bounding box center [506, 325] width 584 height 18
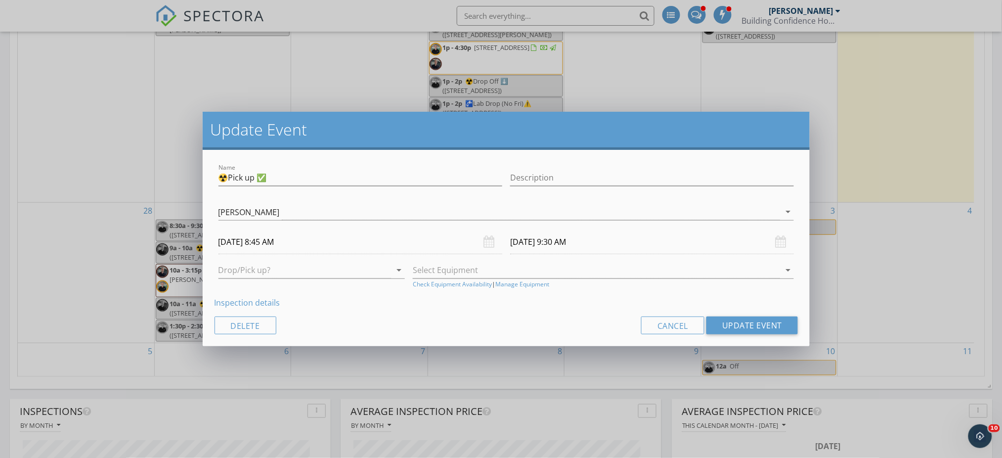
type input "09/29/2025 9:45 AM"
click at [307, 181] on input "☢️Pick up ✅" at bounding box center [360, 178] width 284 height 16
click at [298, 178] on input "☢️Pick up" at bounding box center [360, 178] width 284 height 16
type input "☢️Pick up ⚠️"
click at [770, 327] on button "Update Event" at bounding box center [751, 325] width 91 height 18
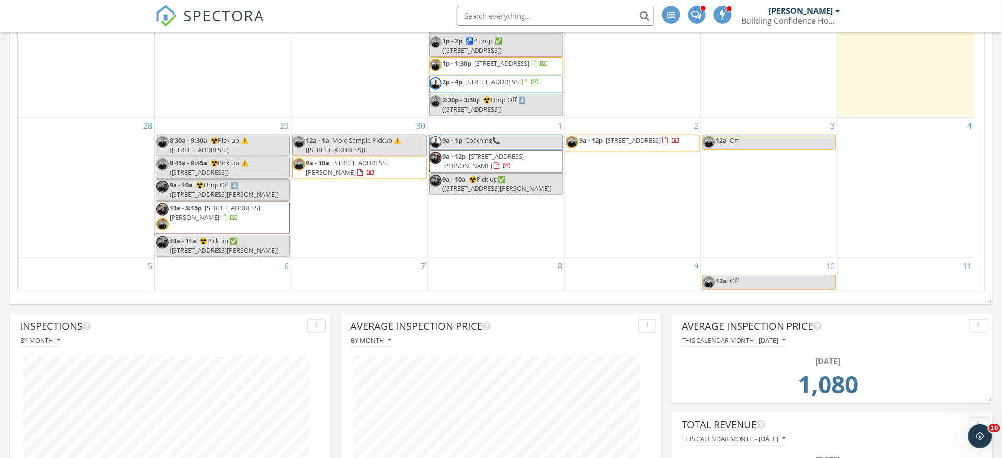
scroll to position [358, 0]
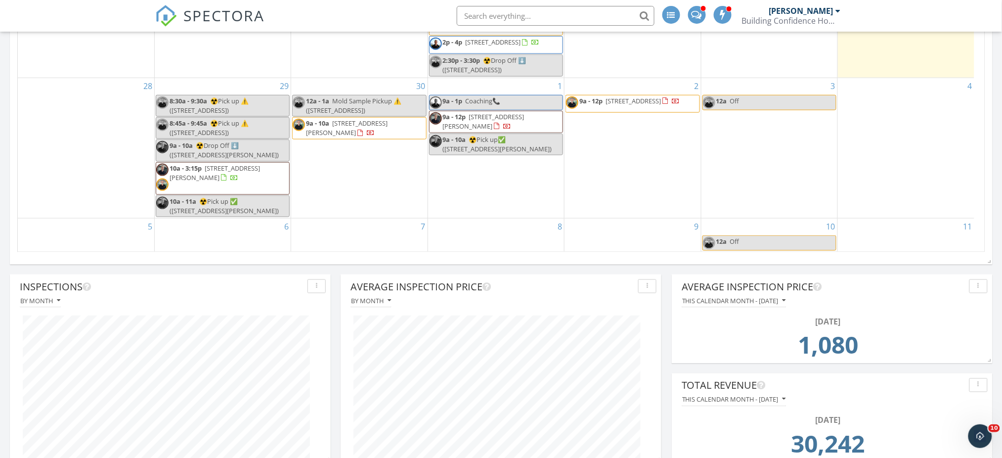
drag, startPoint x: 383, startPoint y: 119, endPoint x: 382, endPoint y: 99, distance: 19.3
click at [382, 99] on span "Mold Sample Pickup ⚠️ ([STREET_ADDRESS])" at bounding box center [353, 105] width 95 height 18
select select "8"
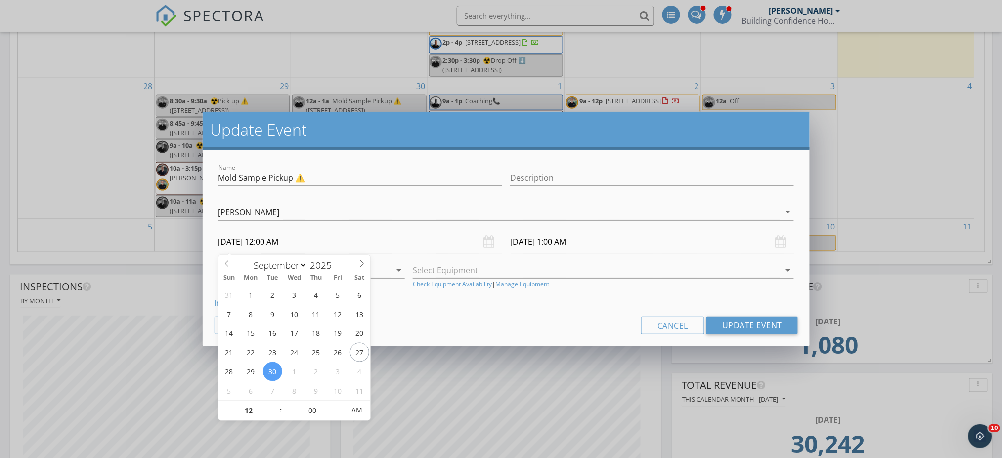
click at [320, 242] on input "09/30/2025 12:00 AM" at bounding box center [360, 242] width 284 height 24
type input "01"
type input "09/30/2025 1:00 AM"
click at [275, 406] on span at bounding box center [275, 406] width 7 height 10
type input "02"
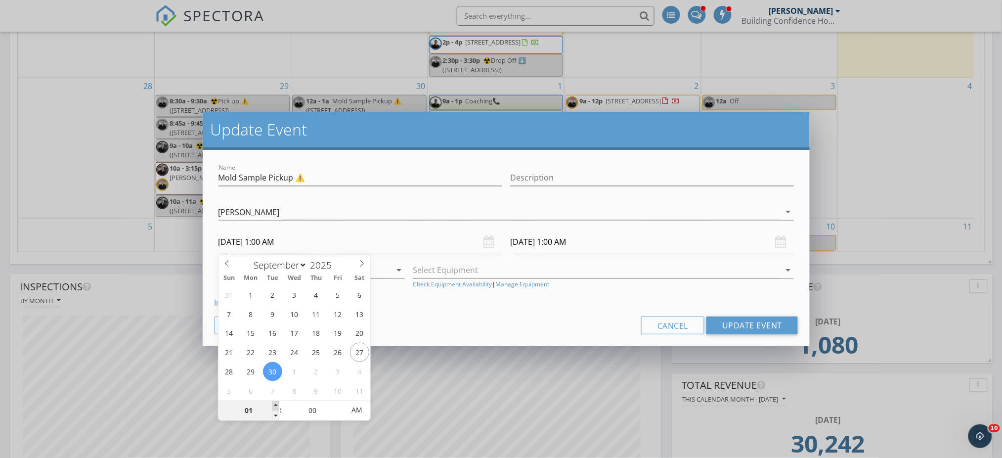
type input "09/30/2025 2:00 AM"
click at [275, 406] on span at bounding box center [275, 406] width 7 height 10
type input "03"
type input "09/30/2025 3:00 AM"
click at [275, 406] on span at bounding box center [275, 406] width 7 height 10
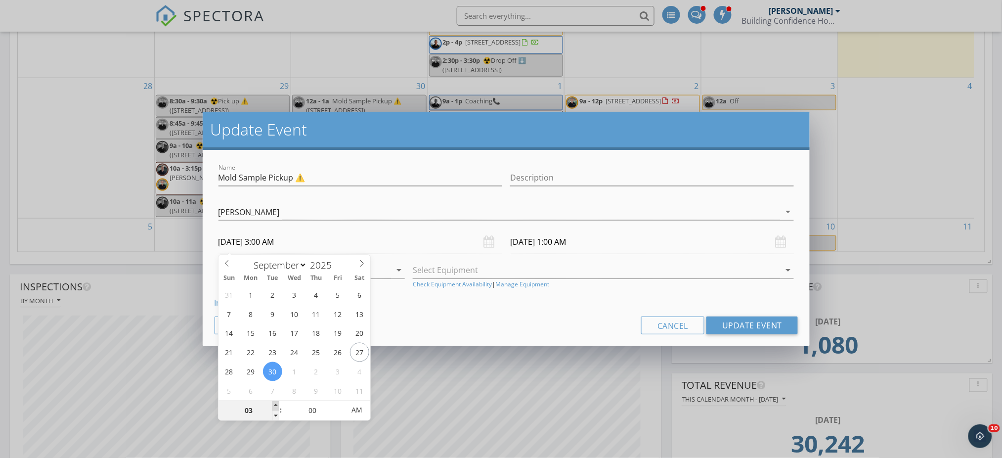
type input "04"
type input "09/30/2025 4:00 AM"
click at [275, 406] on span at bounding box center [275, 406] width 7 height 10
type input "05"
type input "09/30/2025 5:00 AM"
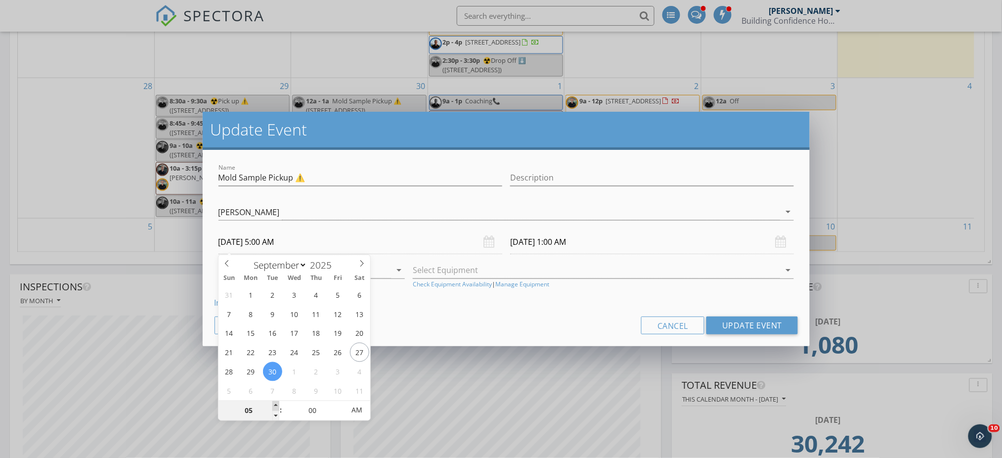
click at [275, 406] on span at bounding box center [275, 406] width 7 height 10
type input "06"
type input "09/30/2025 6:00 AM"
click at [275, 406] on span at bounding box center [275, 406] width 7 height 10
type input "07"
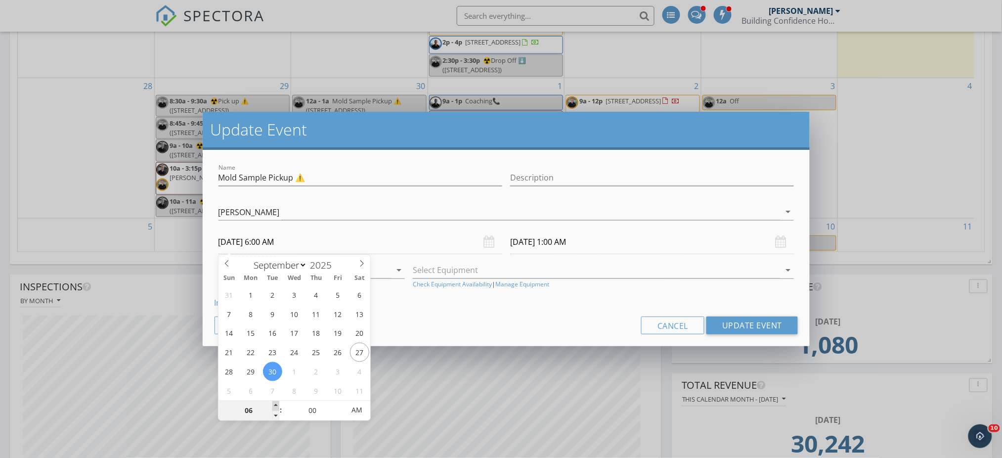
type input "09/30/2025 7:00 AM"
click at [275, 406] on span at bounding box center [275, 406] width 7 height 10
type input "09/30/2025 8:00 AM"
type input "08"
type input "09/30/2025 8:00 AM"
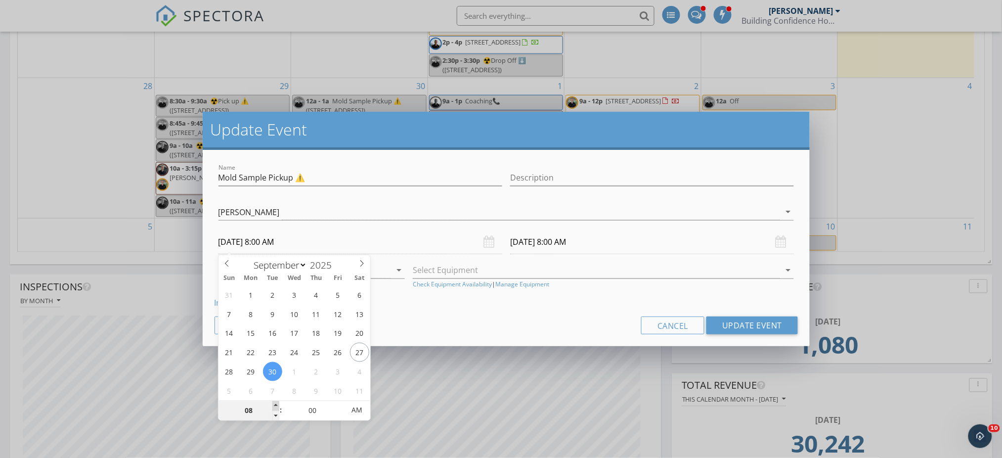
click at [275, 406] on span at bounding box center [275, 406] width 7 height 10
type input "09"
type input "09/30/2025 9:00 AM"
click at [276, 406] on span at bounding box center [275, 406] width 7 height 10
type input "09/30/2025 10:00 AM"
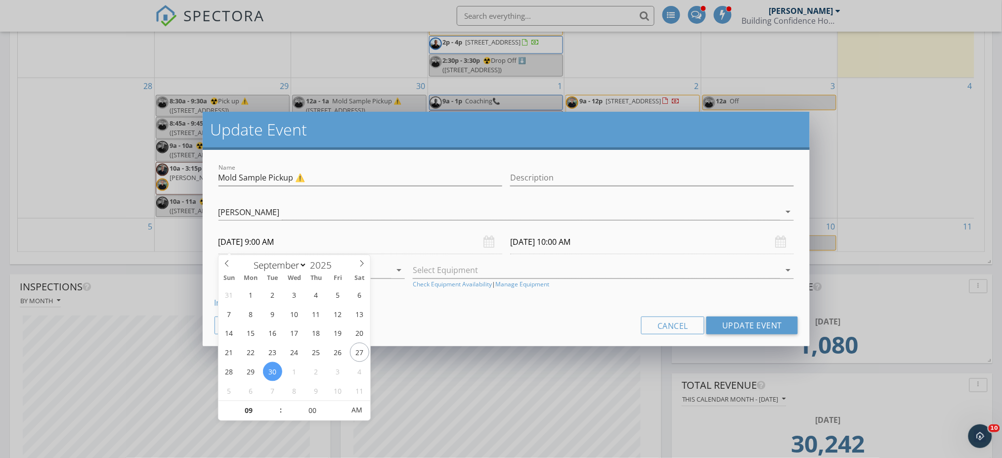
click at [467, 313] on div "Name Mold Sample Pickup ⚠️ Description Evan Treu Mark Berardelli Vincent Berard…" at bounding box center [506, 248] width 607 height 196
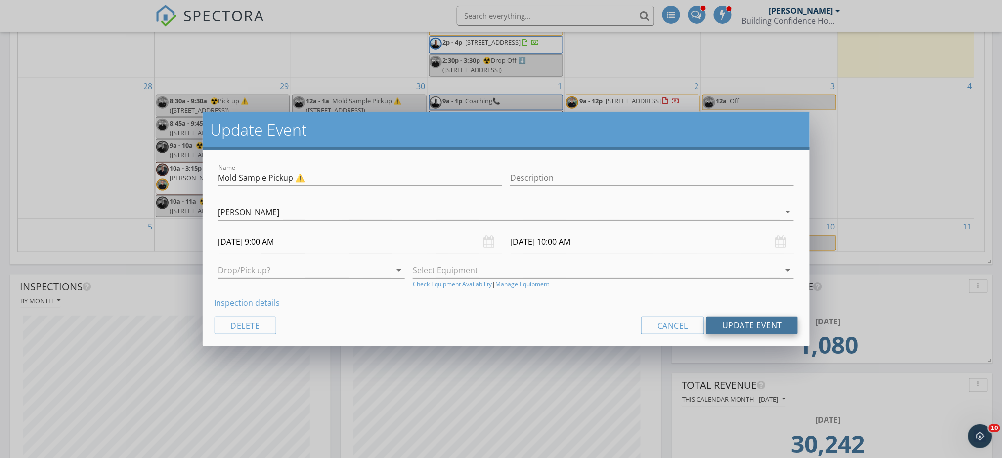
click at [757, 323] on button "Update Event" at bounding box center [751, 325] width 91 height 18
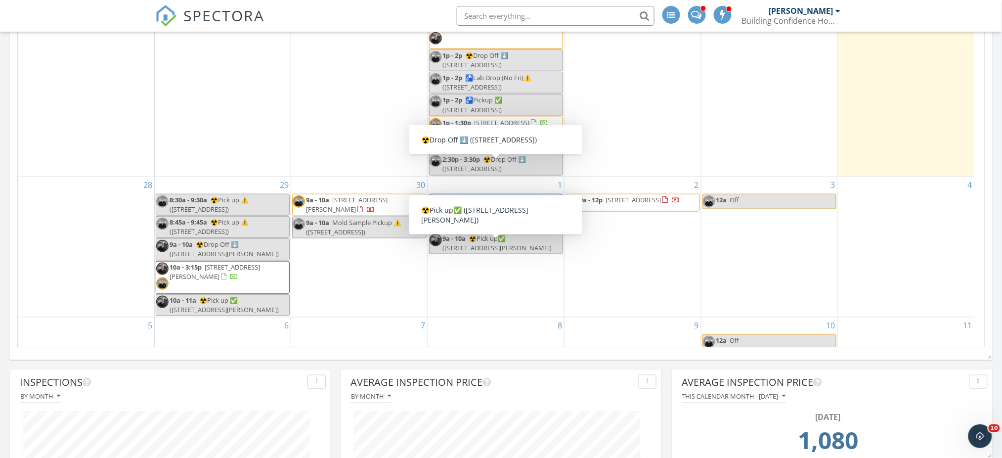
scroll to position [234, 0]
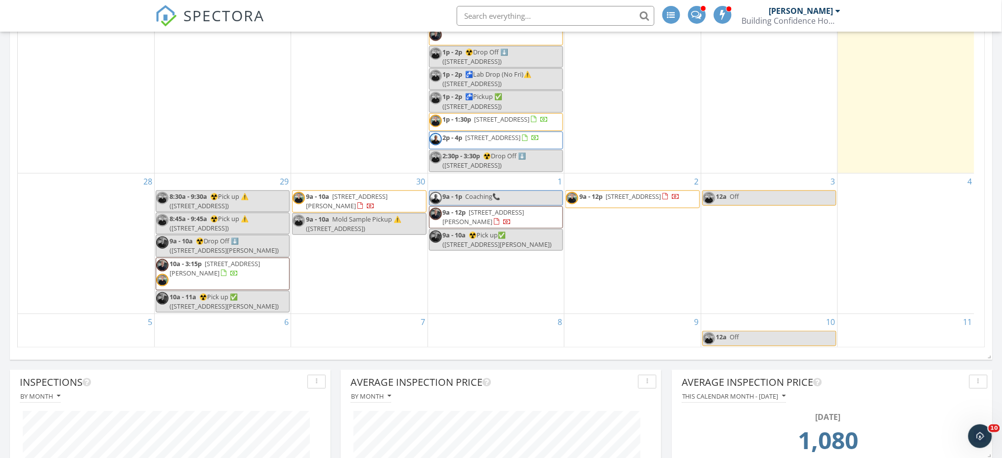
click at [218, 202] on span "☢️Pick up ⚠️ (131 Normandy Rd, Mooresville)" at bounding box center [209, 201] width 79 height 18
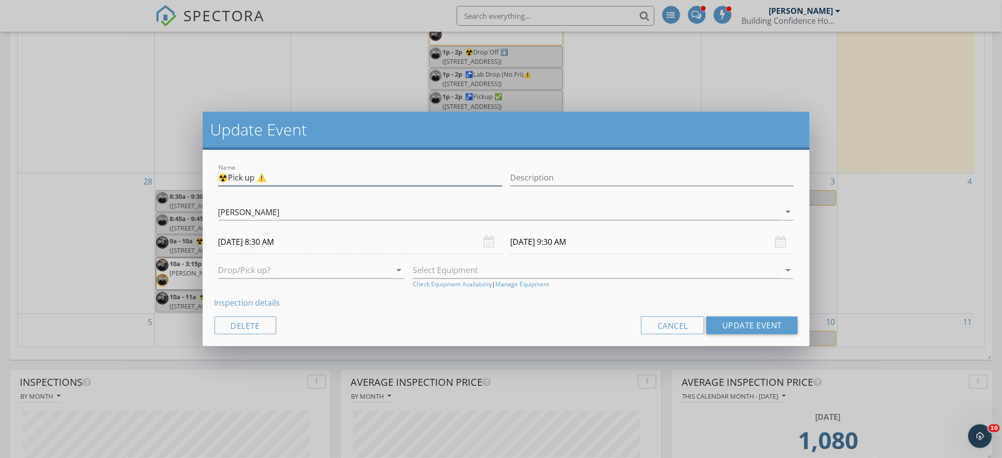
click at [320, 172] on input "☢️Pick up ⚠️" at bounding box center [360, 178] width 284 height 16
click at [290, 174] on input "☢️Pick up" at bounding box center [360, 178] width 284 height 16
type input "☢️Pick up ✅"
click at [751, 334] on div "Name ☢️Pick up ✅ Description Evan Treu Mark Berardelli Vincent Berardelli Mark …" at bounding box center [506, 248] width 607 height 196
click at [751, 332] on button "Update Event" at bounding box center [751, 325] width 91 height 18
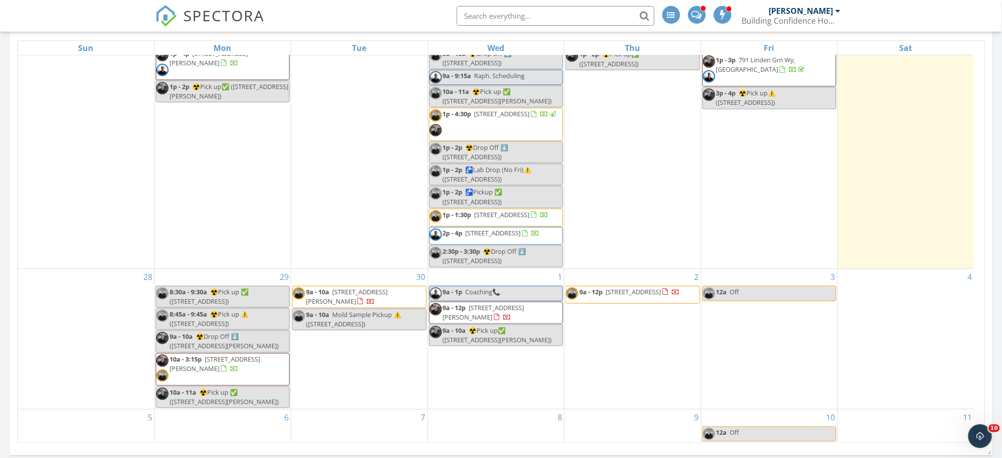
drag, startPoint x: 244, startPoint y: 306, endPoint x: 247, endPoint y: 312, distance: 7.1
click at [247, 312] on span "☢️Pick up ⚠️ (684 Normandy Rd, Mooresville)" at bounding box center [209, 318] width 79 height 18
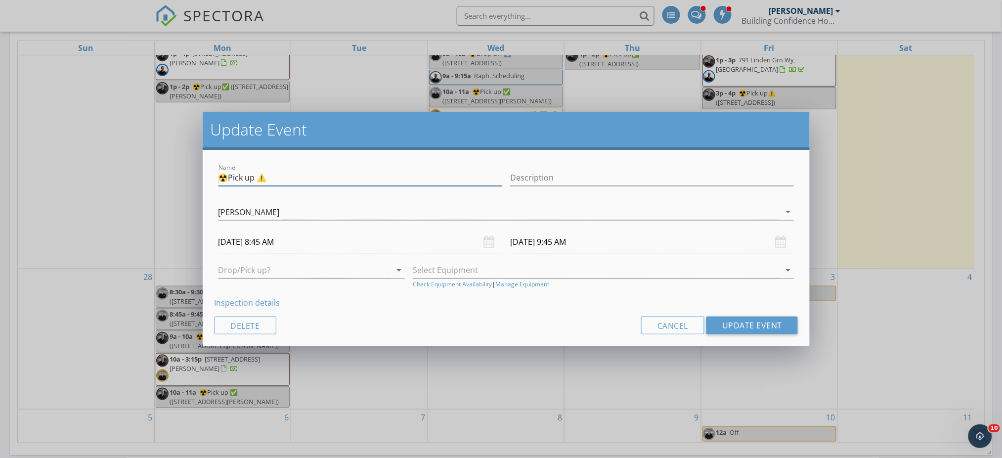
click at [272, 177] on input "☢️Pick up ⚠️" at bounding box center [360, 178] width 284 height 16
click at [286, 180] on input "☢️Pick up" at bounding box center [360, 178] width 284 height 16
type input "☢️Pick up ✅"
click at [764, 319] on button "Update Event" at bounding box center [751, 325] width 91 height 18
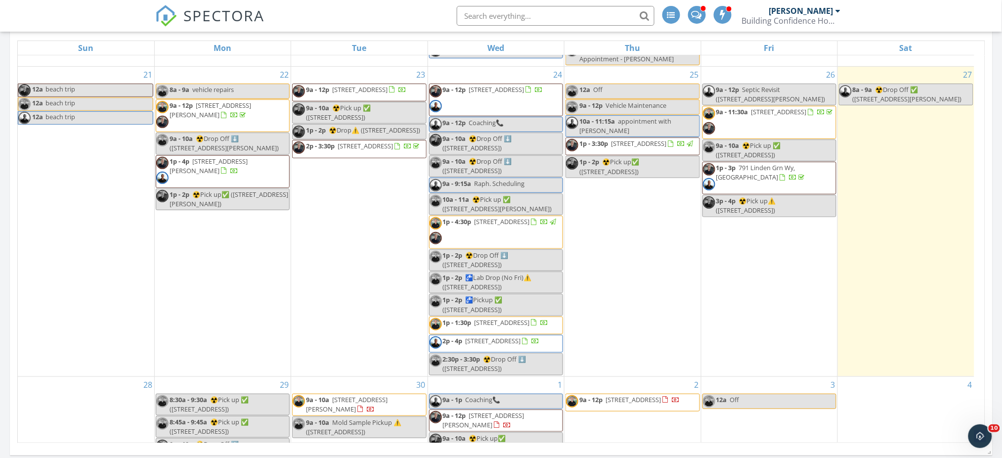
scroll to position [219, 0]
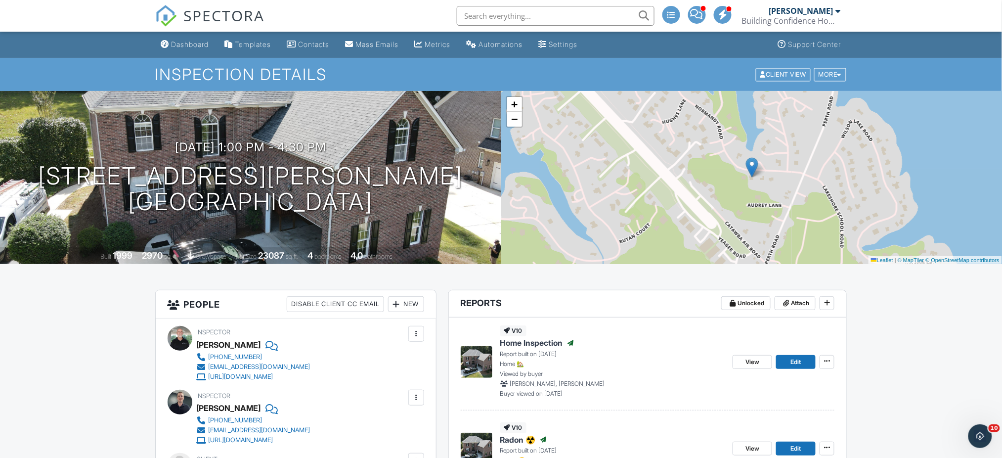
drag, startPoint x: 98, startPoint y: 171, endPoint x: 467, endPoint y: 182, distance: 369.8
click at [467, 182] on div "[DATE] 1:00 pm - 4:30 pm [STREET_ADDRESS] [GEOGRAPHIC_DATA], [GEOGRAPHIC_DATA]" at bounding box center [250, 177] width 501 height 75
copy h1 "[STREET_ADDRESS]"
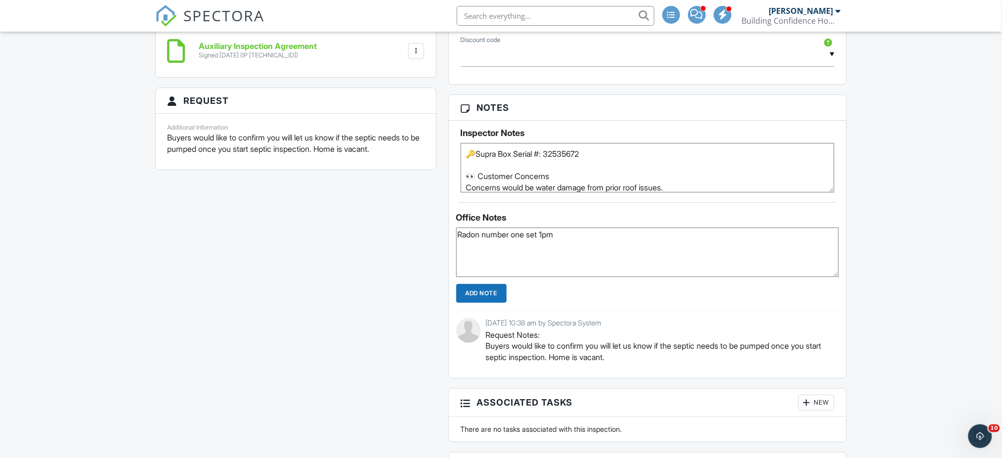
scroll to position [1208, 0]
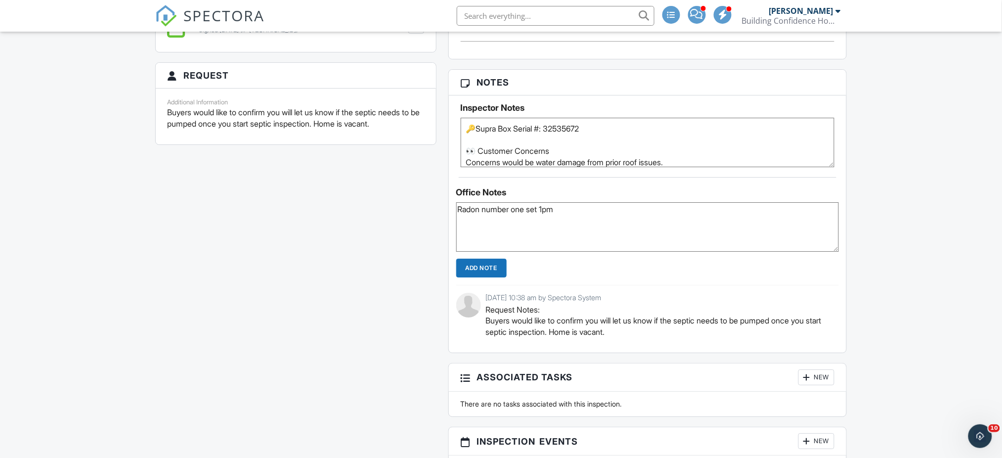
click at [498, 127] on textarea "🔑Supra Box Serial #: 32535672 👀 Customer Concerns Concerns would be water damag…" at bounding box center [648, 142] width 374 height 49
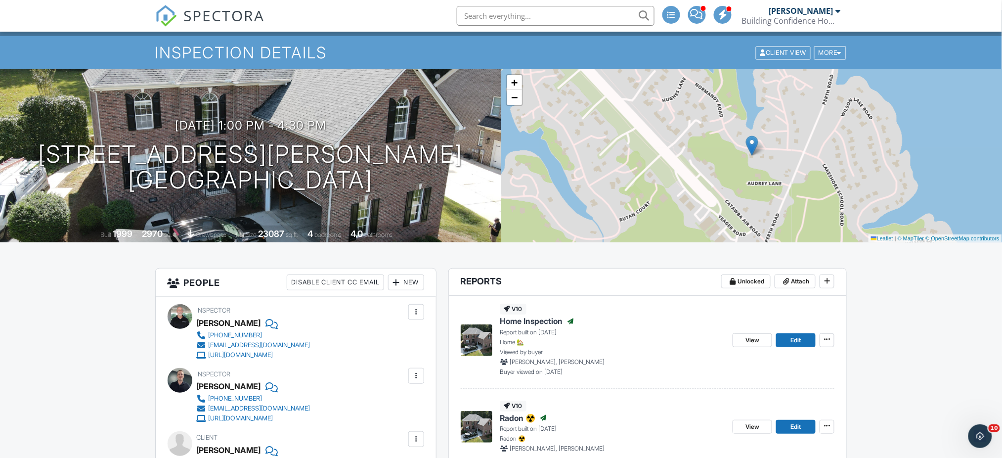
scroll to position [0, 0]
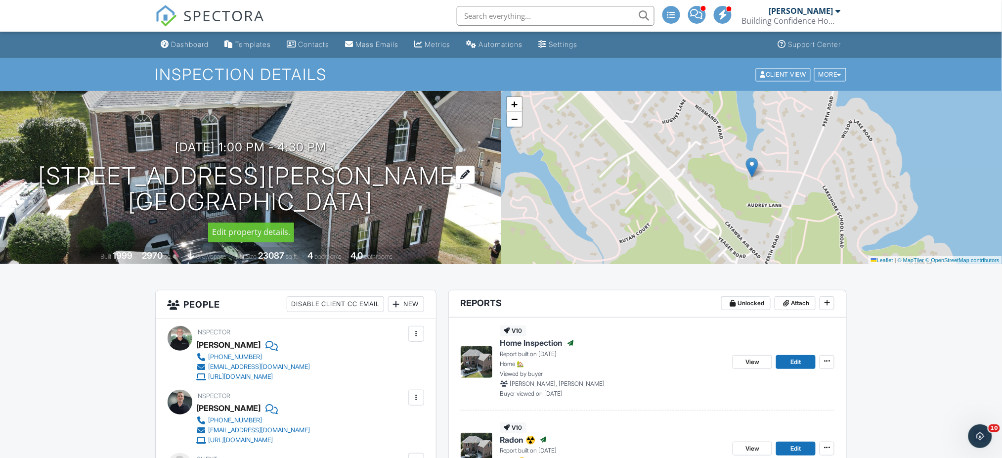
click at [144, 190] on h1 "[STREET_ADDRESS][PERSON_NAME] [GEOGRAPHIC_DATA], [GEOGRAPHIC_DATA]" at bounding box center [250, 189] width 425 height 52
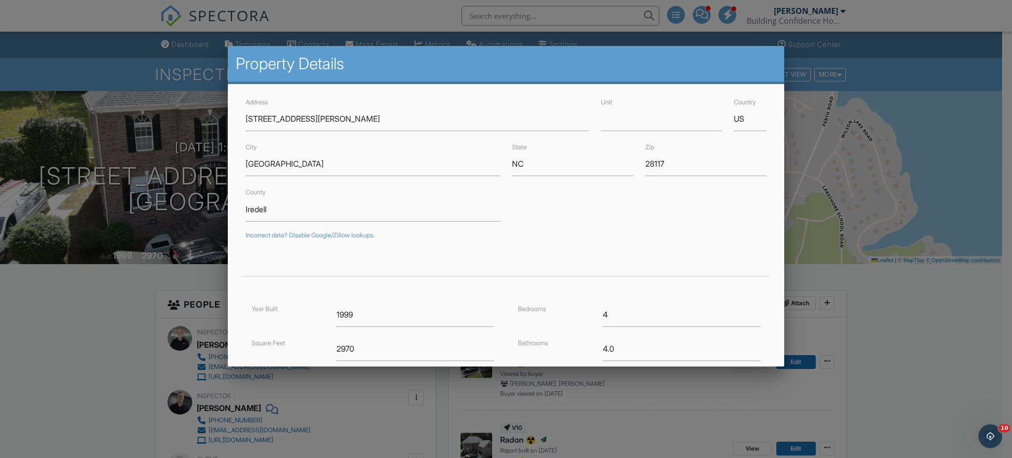
click at [124, 325] on div at bounding box center [506, 237] width 1012 height 572
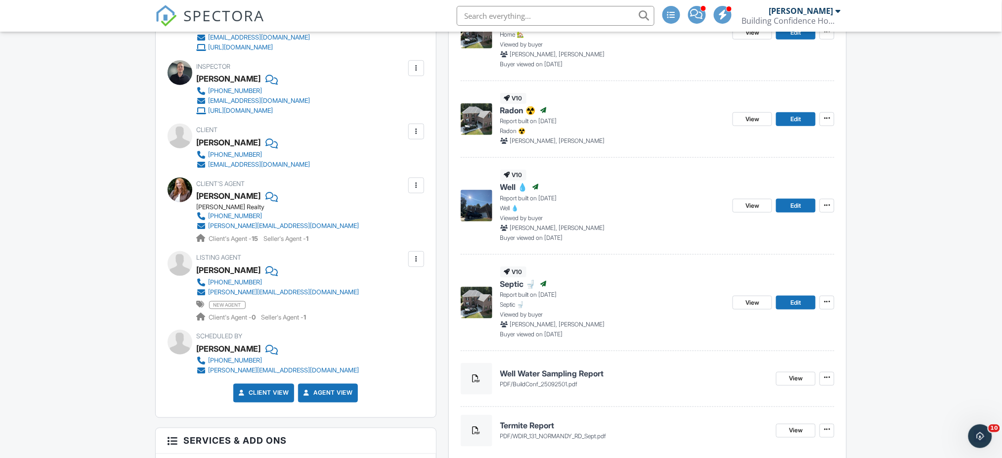
scroll to position [219, 0]
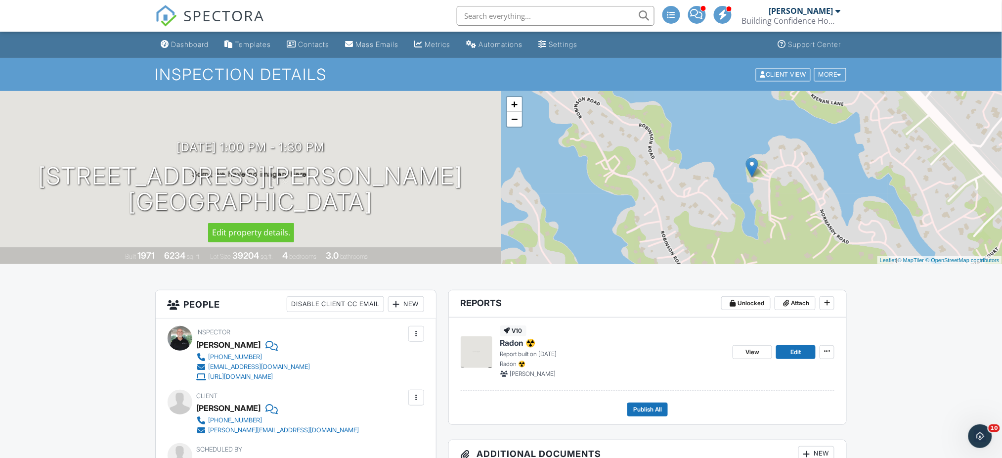
drag, startPoint x: 114, startPoint y: 175, endPoint x: 412, endPoint y: 201, distance: 299.1
click at [412, 201] on div "09/24/2025 1:00 pm - 1:30 pm 684 Normandy Rd Mooresville, NC 28117" at bounding box center [250, 177] width 501 height 75
copy h1 "684 Normandy Rd Mooresville, NC 28117"
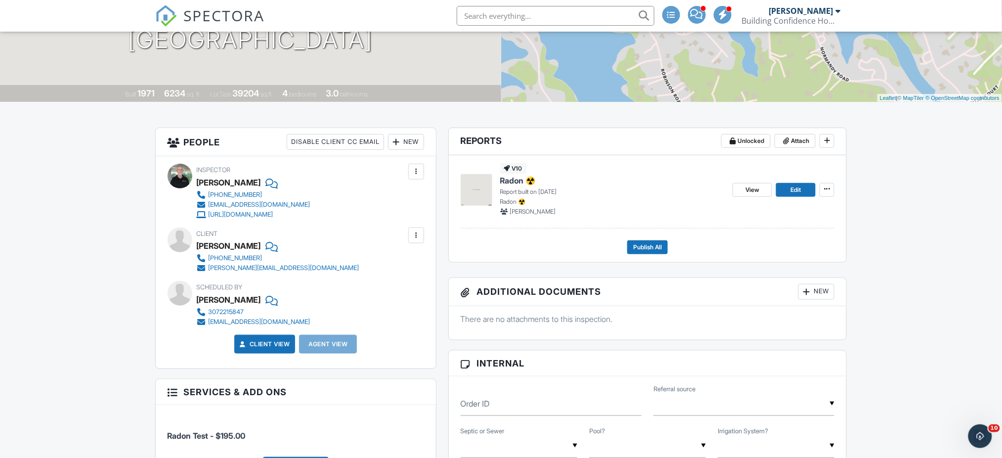
scroll to position [219, 0]
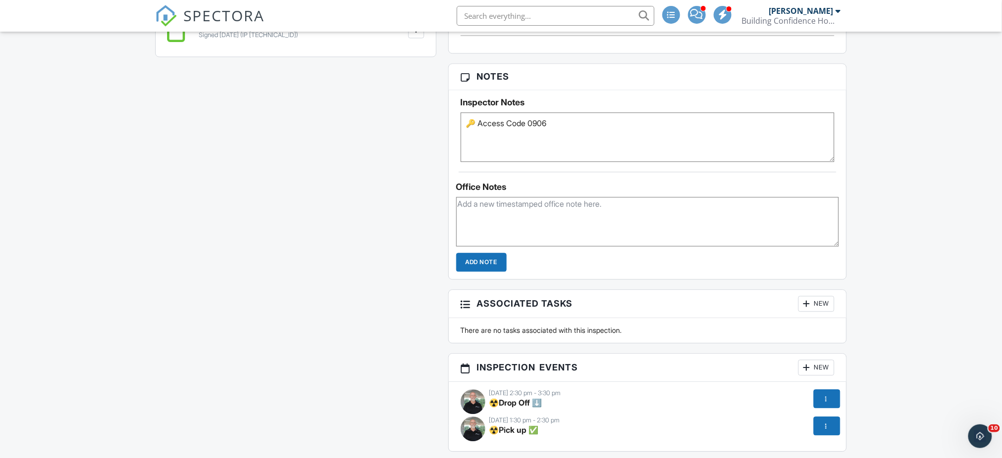
scroll to position [659, 0]
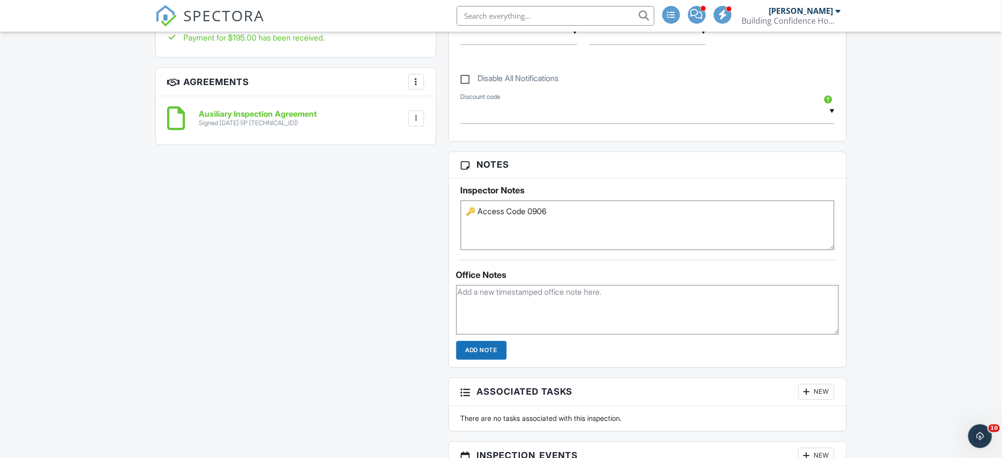
click at [513, 228] on textarea "🔑 Access Code 0906" at bounding box center [648, 225] width 374 height 49
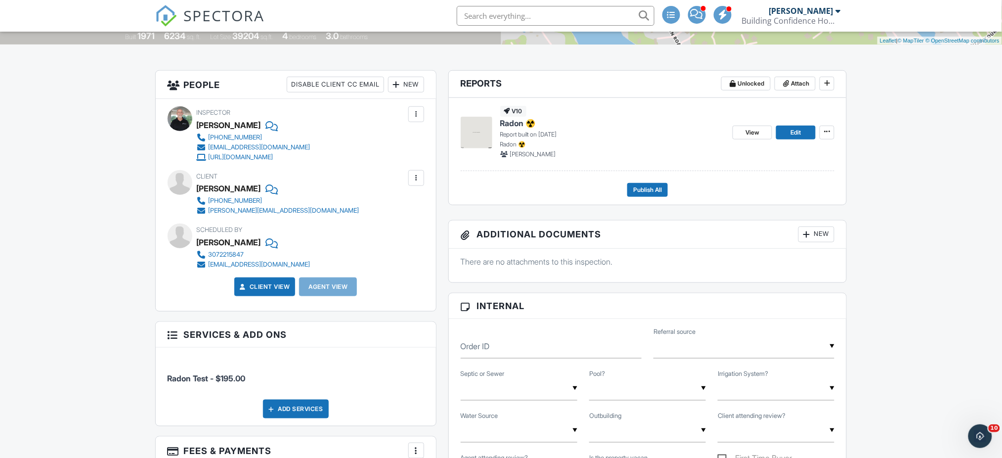
scroll to position [0, 0]
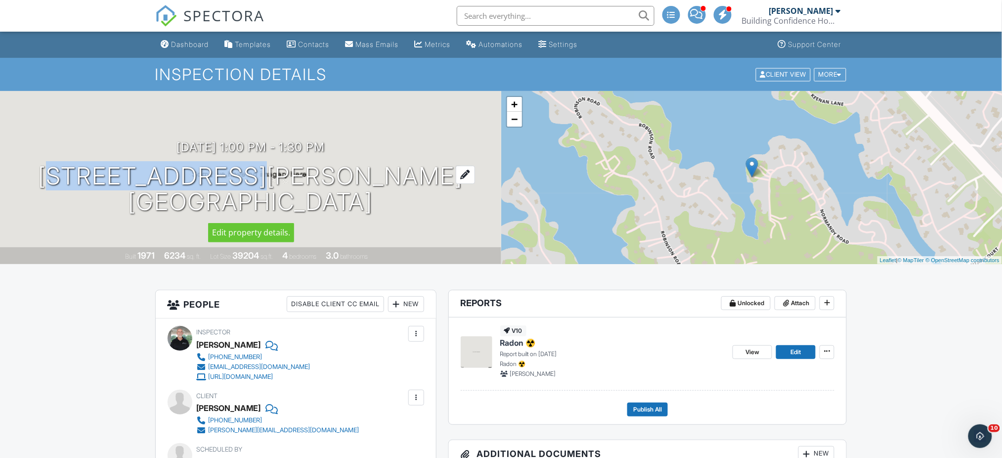
drag, startPoint x: 252, startPoint y: 169, endPoint x: 359, endPoint y: 170, distance: 107.3
click at [366, 165] on h1 "684 Normandy Rd Mooresville, NC 28117" at bounding box center [250, 189] width 425 height 52
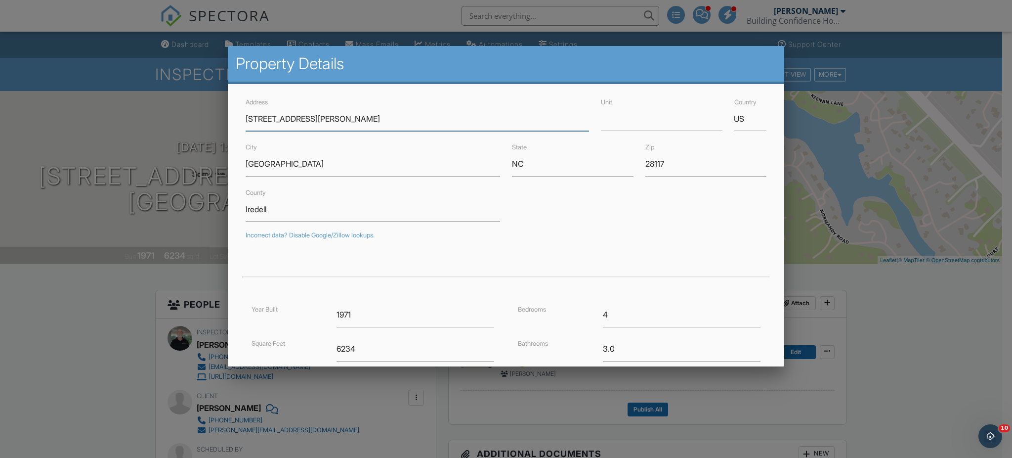
drag, startPoint x: 353, startPoint y: 172, endPoint x: 293, endPoint y: 119, distance: 80.9
click at [357, 114] on input "684 Normandy Rd" at bounding box center [417, 119] width 343 height 24
click at [25, 338] on div at bounding box center [506, 237] width 1012 height 572
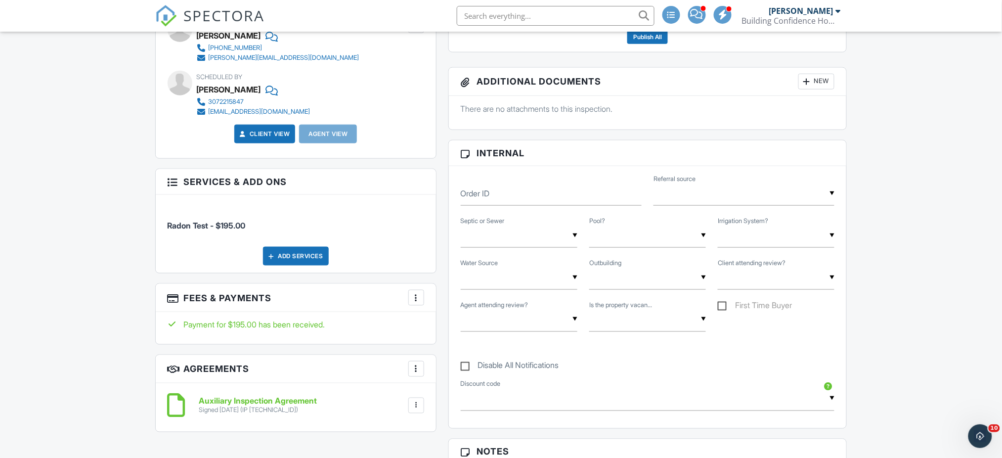
scroll to position [219, 0]
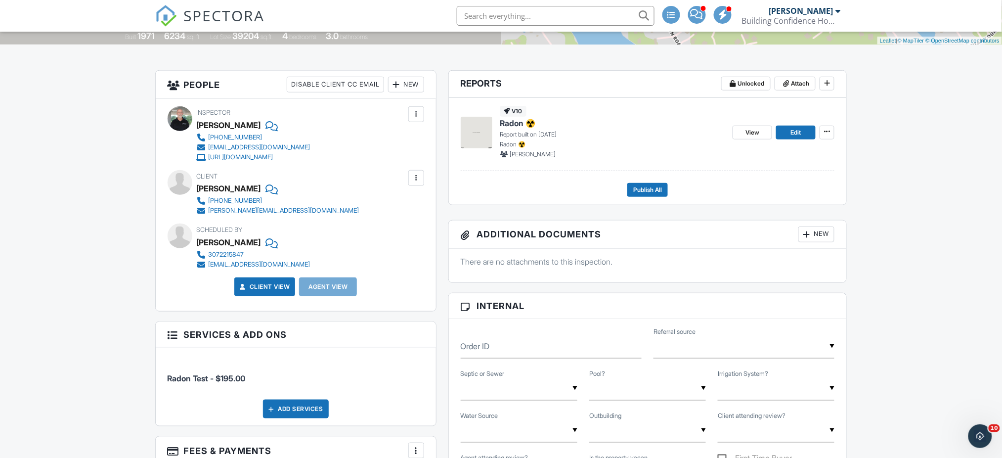
click at [266, 189] on div at bounding box center [271, 188] width 10 height 15
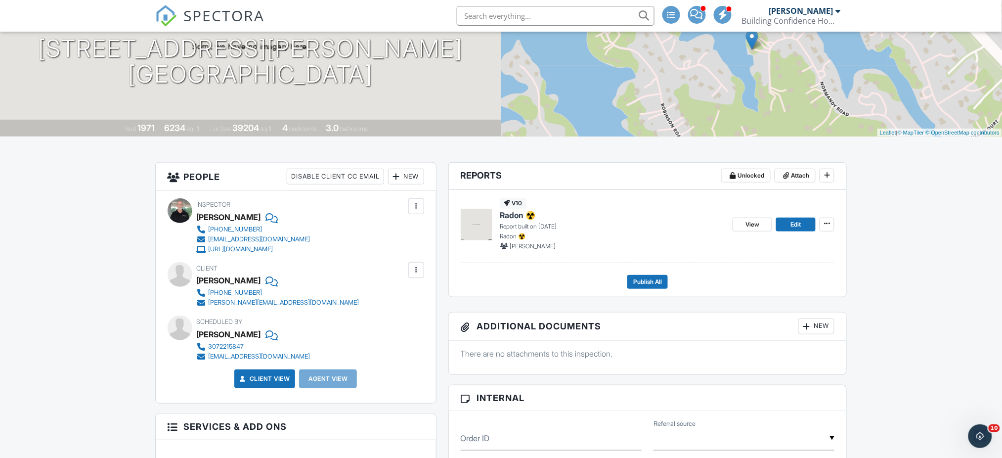
scroll to position [0, 0]
